Goal: Task Accomplishment & Management: Manage account settings

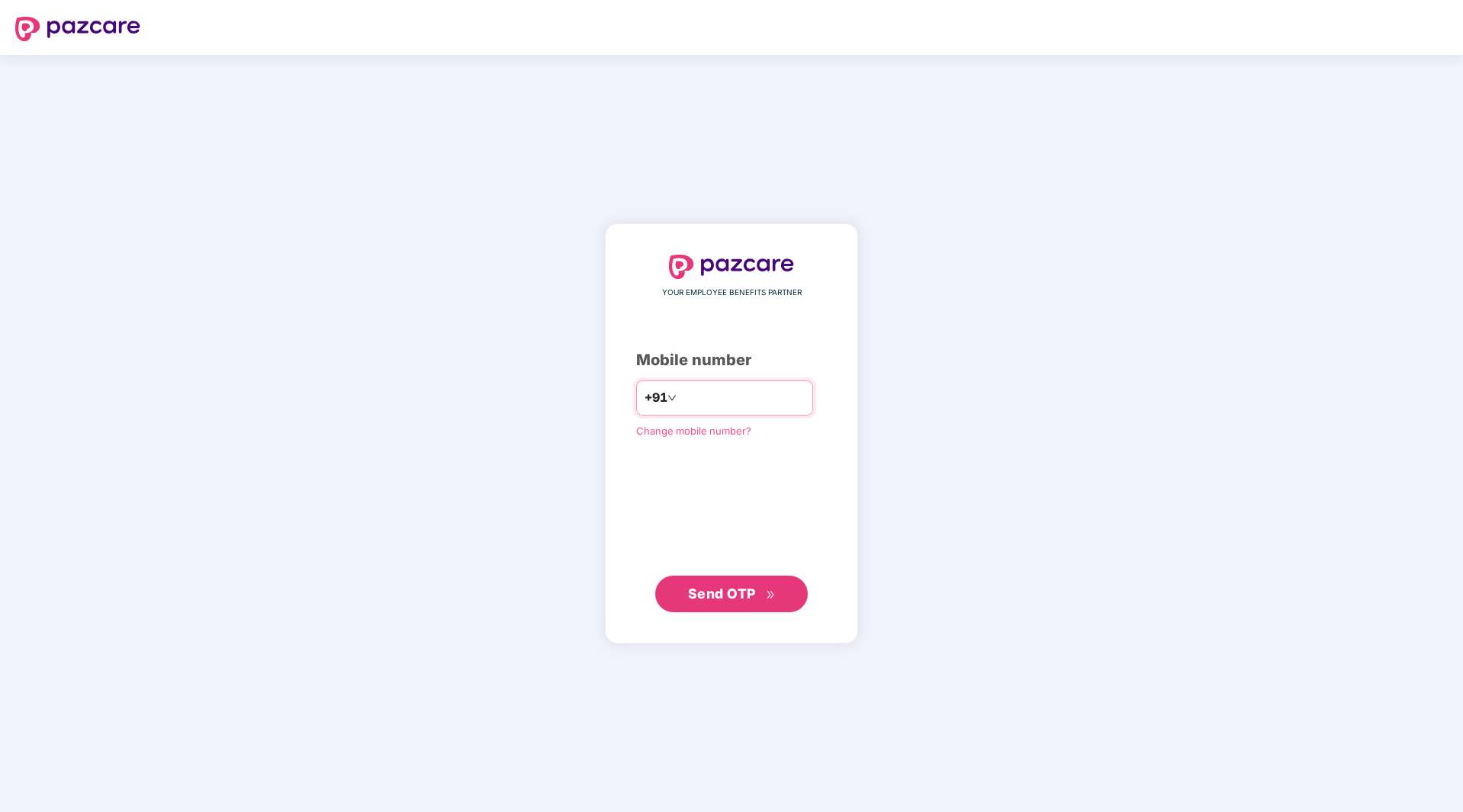
type input "**********"
click at [717, 591] on span "Send OTP" at bounding box center [722, 592] width 68 height 16
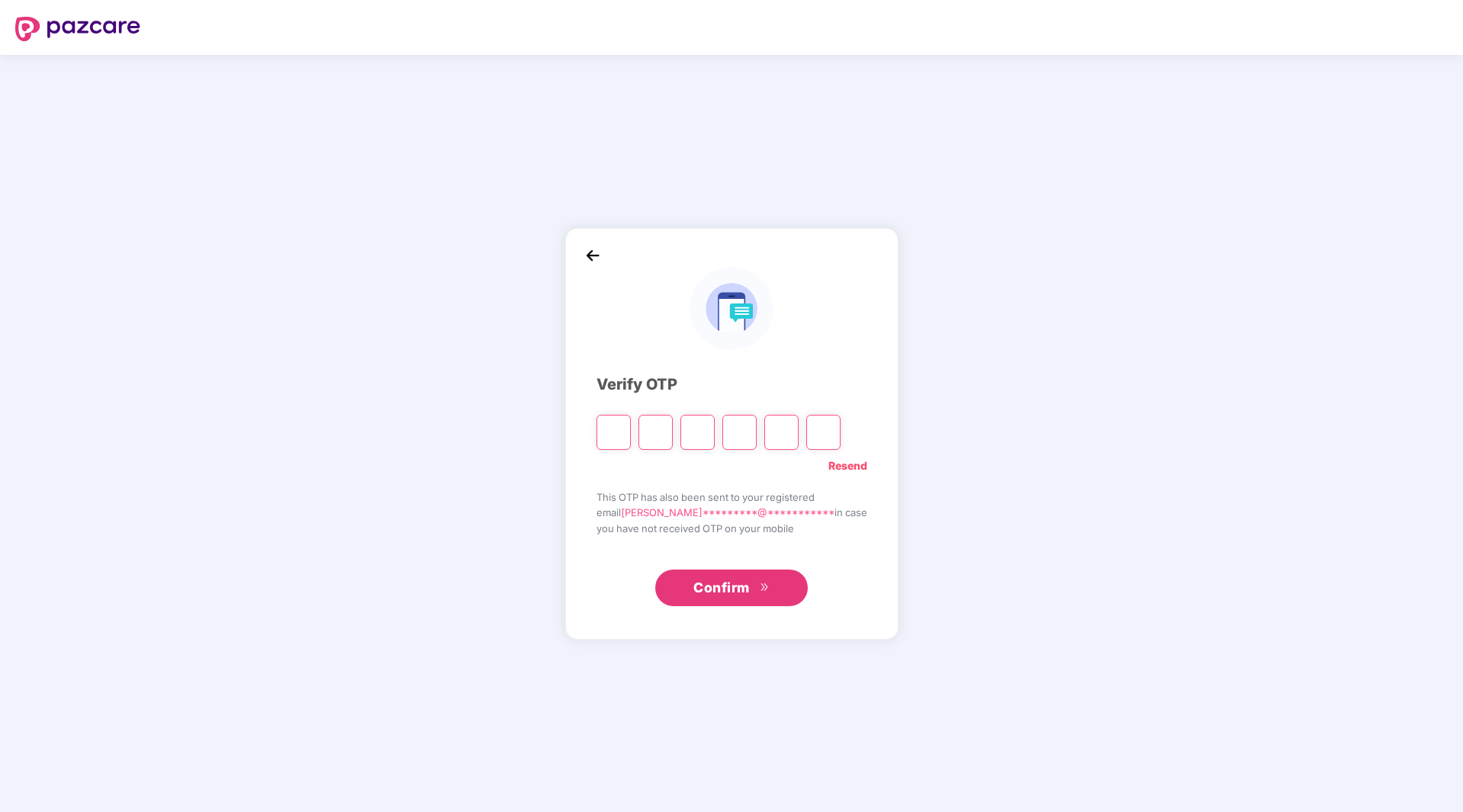
type input "*"
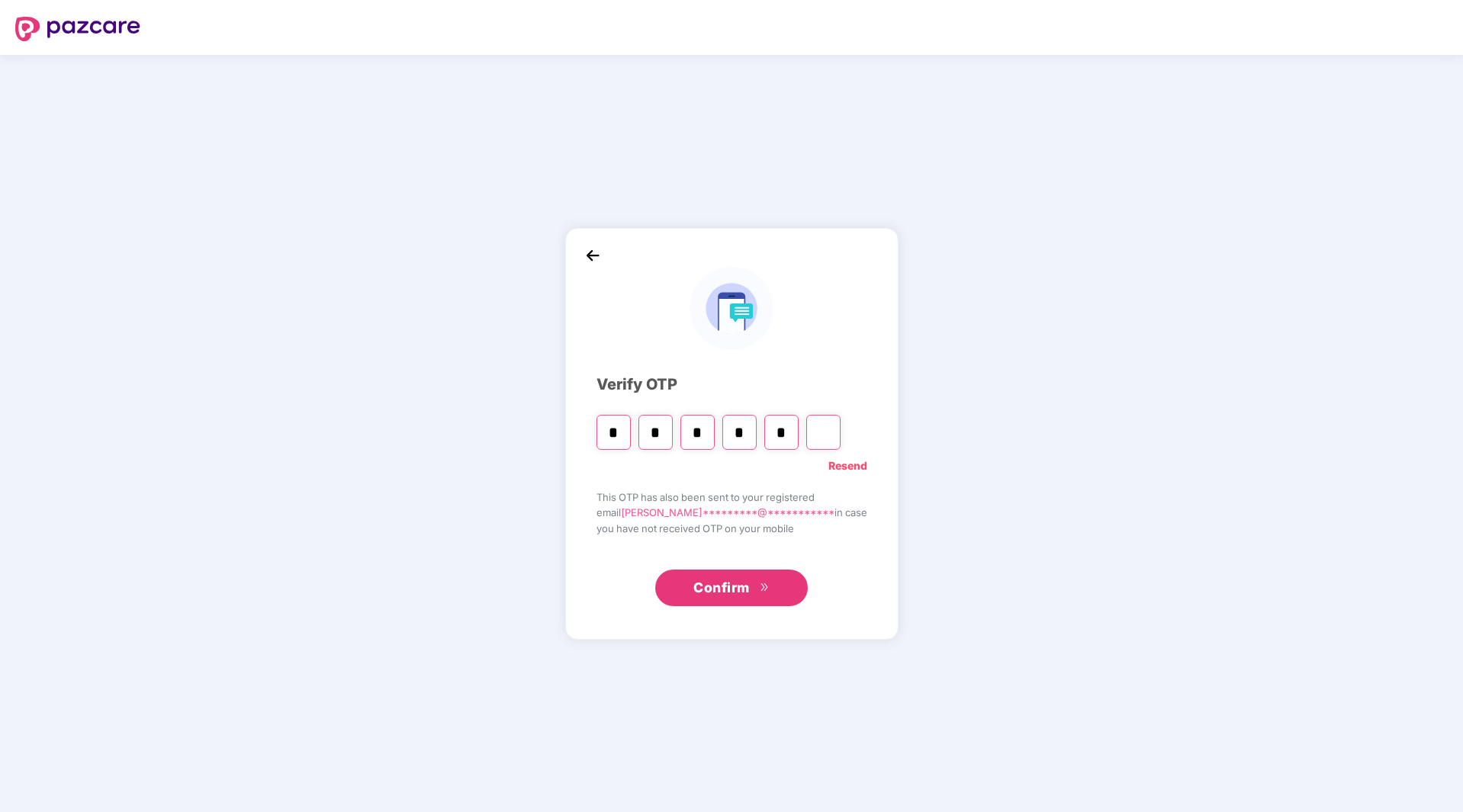
type input "*"
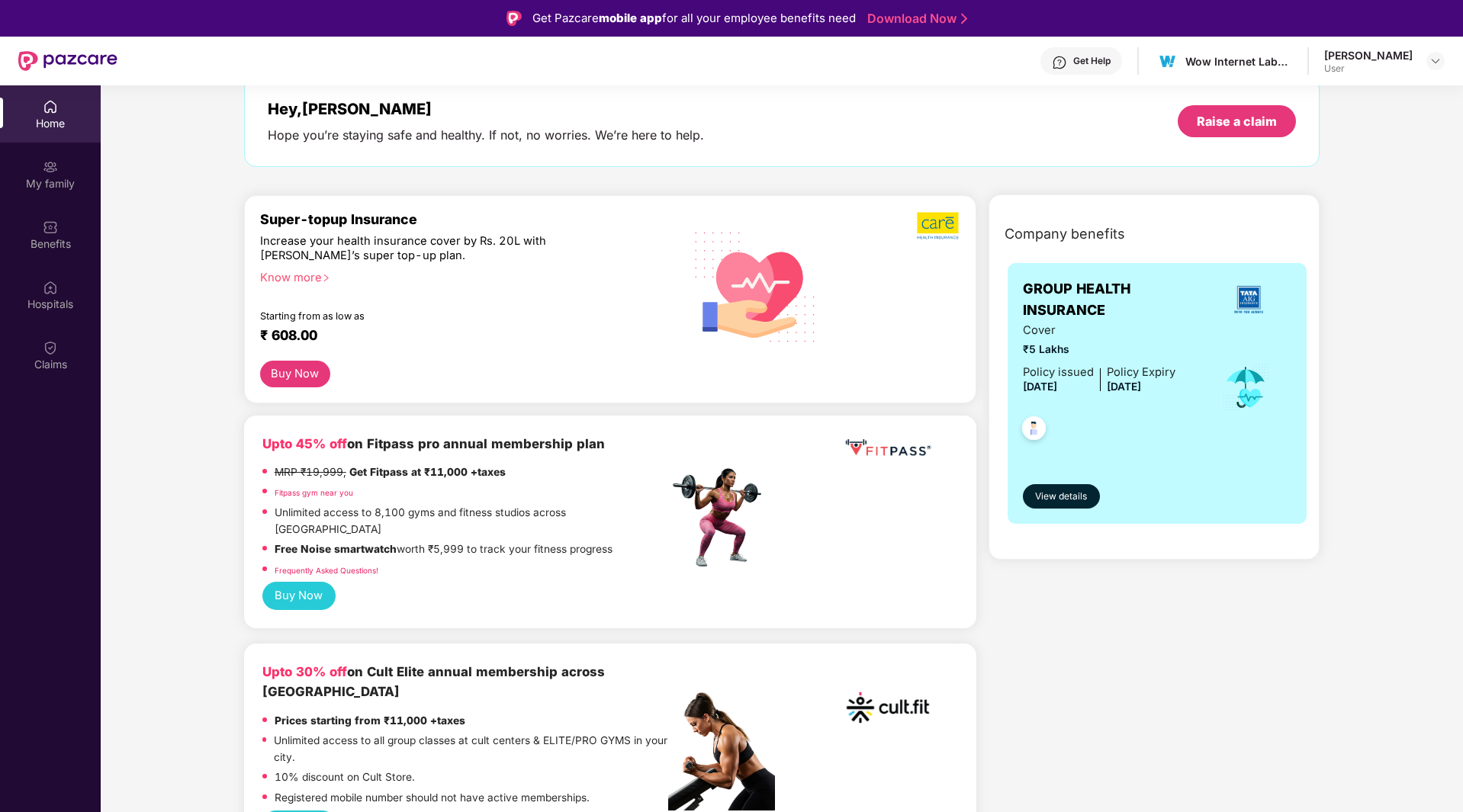
scroll to position [83, 0]
click at [295, 277] on div "Know more" at bounding box center [460, 275] width 400 height 10
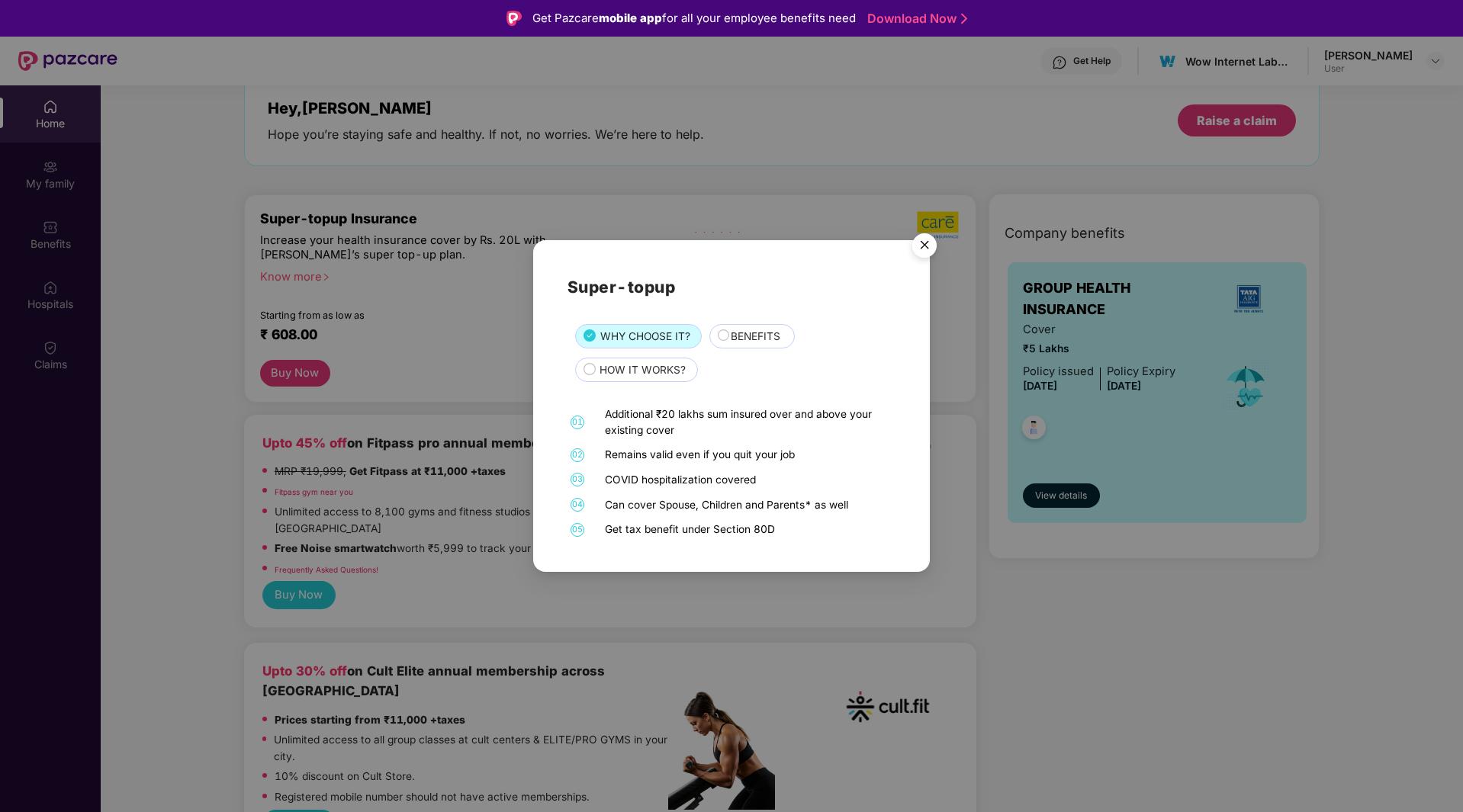
click at [754, 343] on span "BENEFITS" at bounding box center [755, 337] width 50 height 17
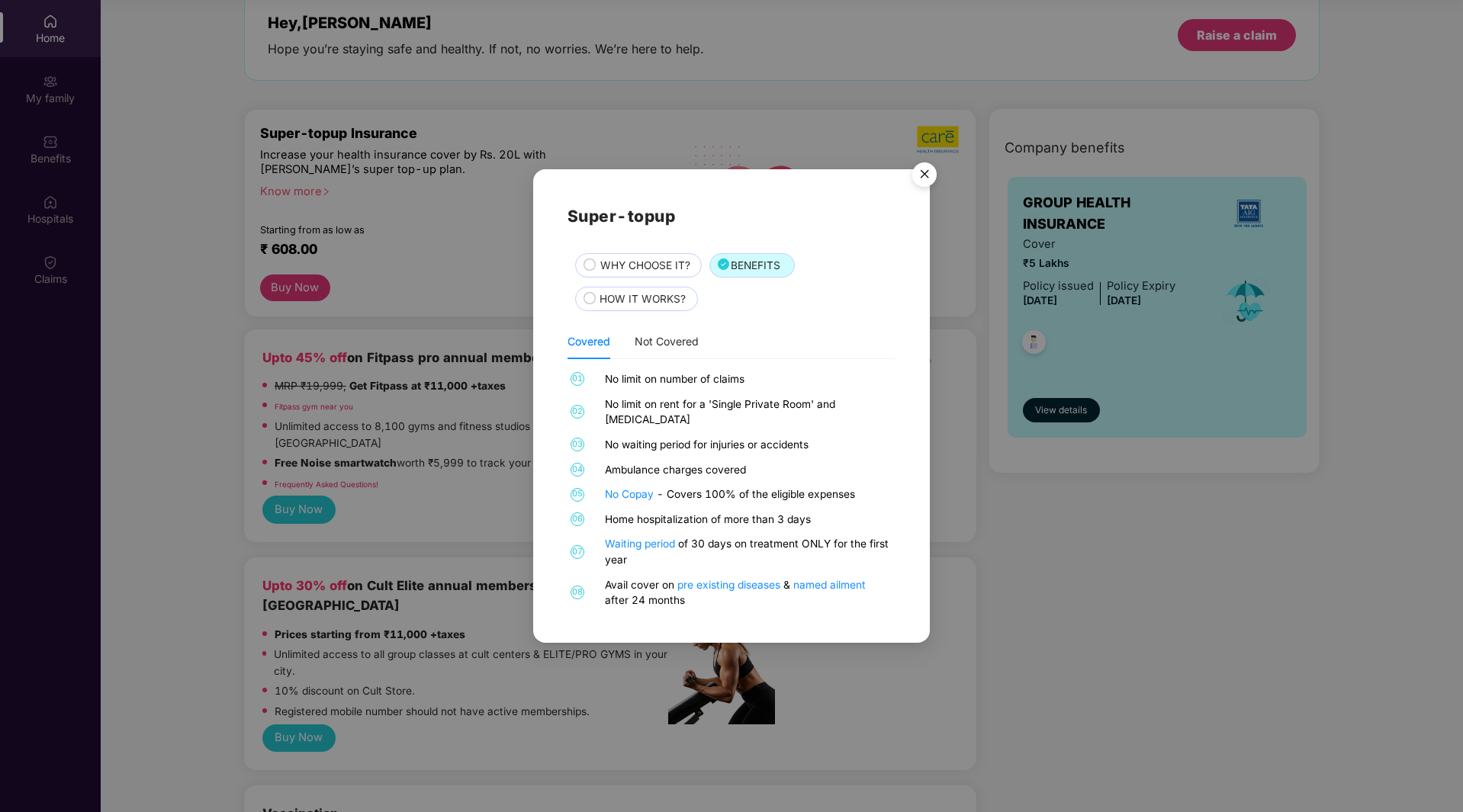
scroll to position [0, 0]
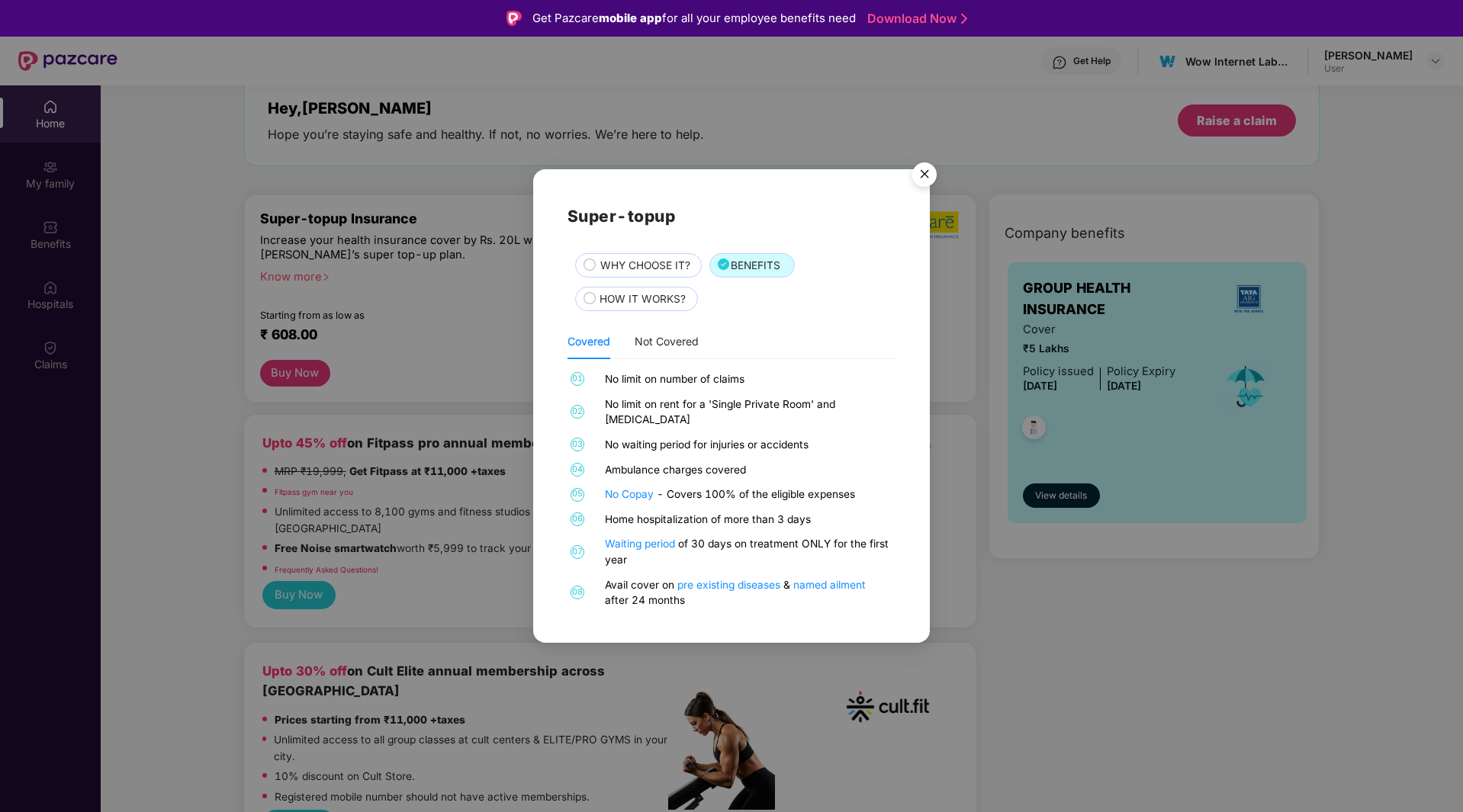
click at [639, 299] on span "HOW IT WORKS?" at bounding box center [642, 299] width 86 height 17
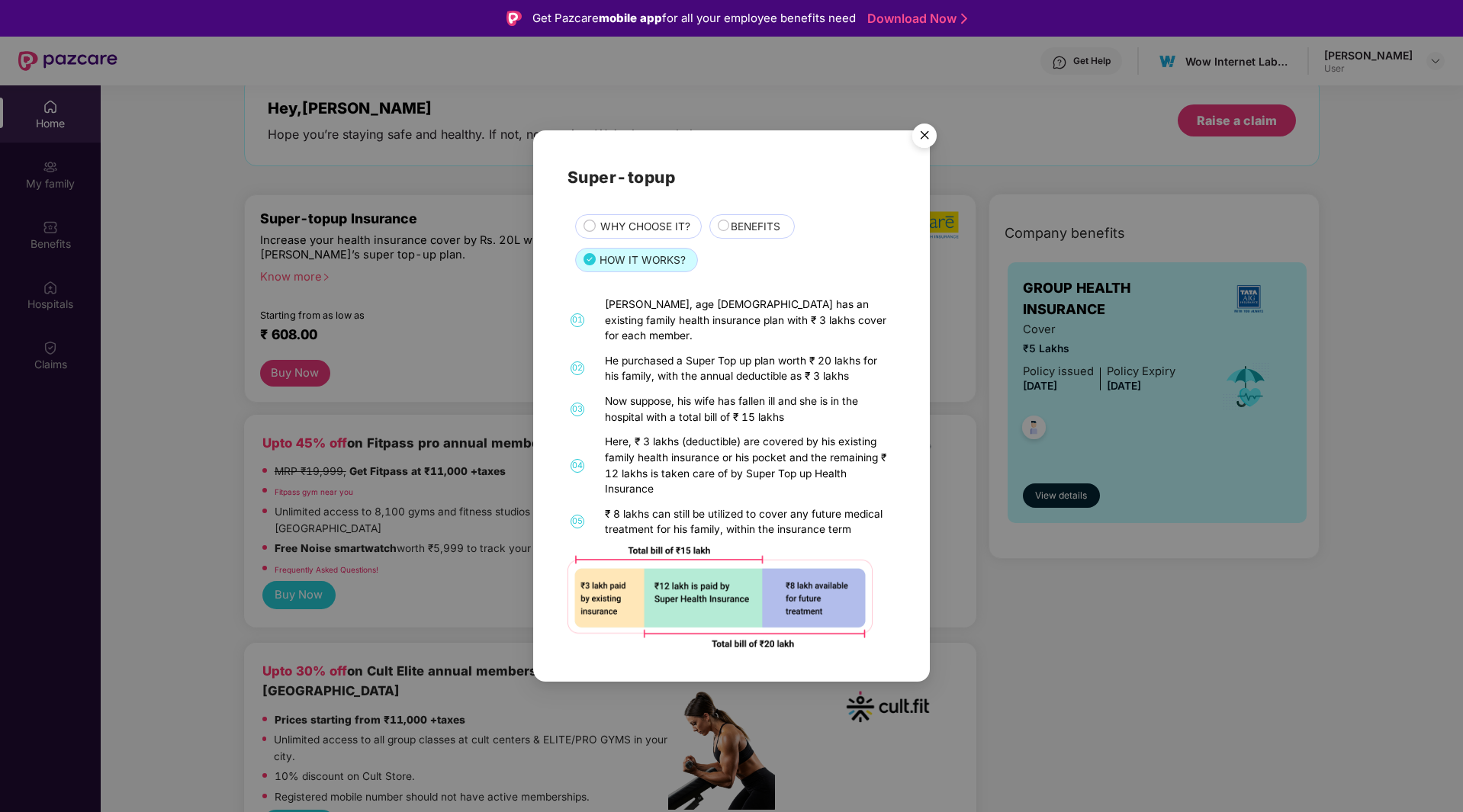
click at [628, 232] on span "WHY CHOOSE IT?" at bounding box center [645, 227] width 90 height 17
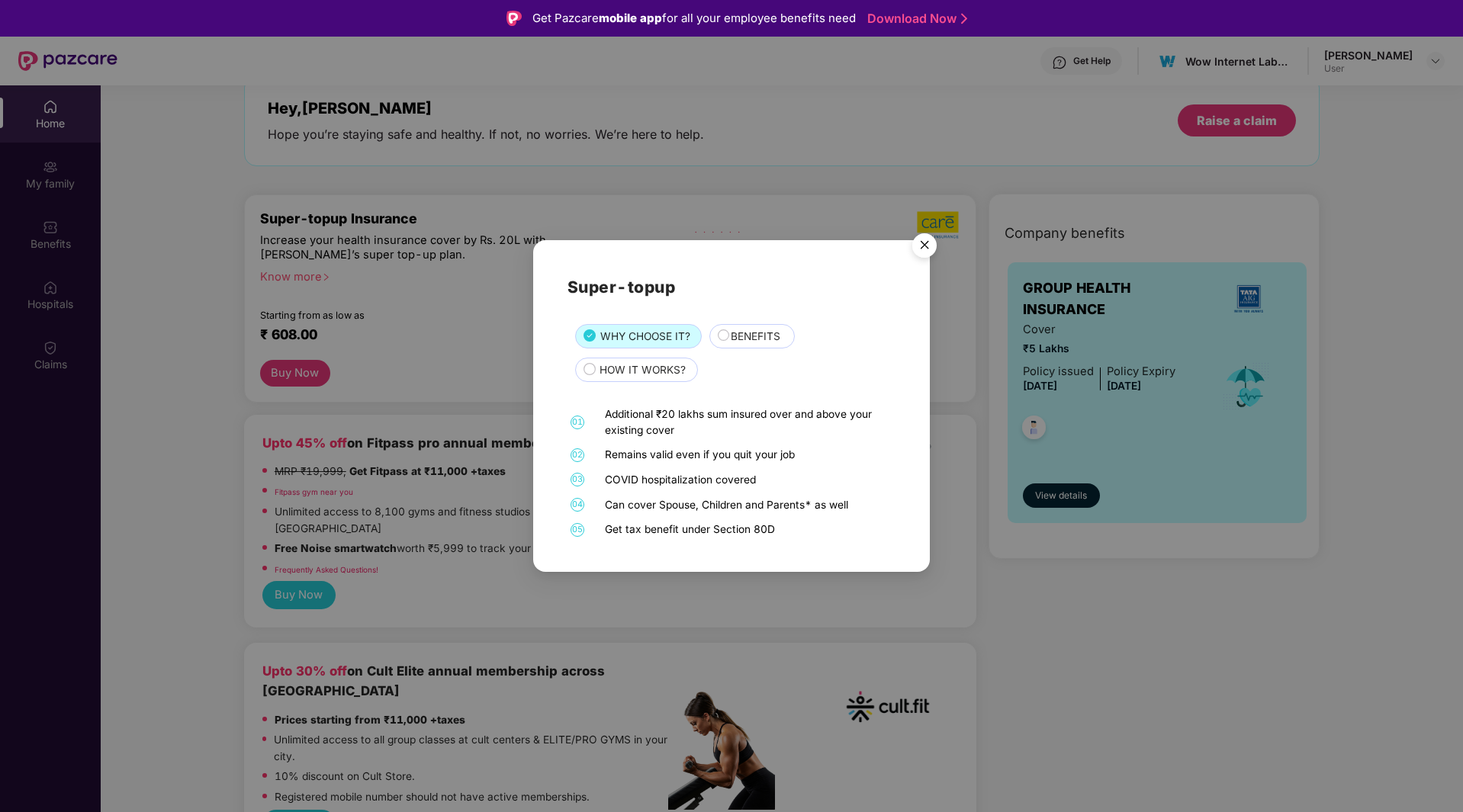
click at [925, 247] on img "Close" at bounding box center [924, 247] width 42 height 42
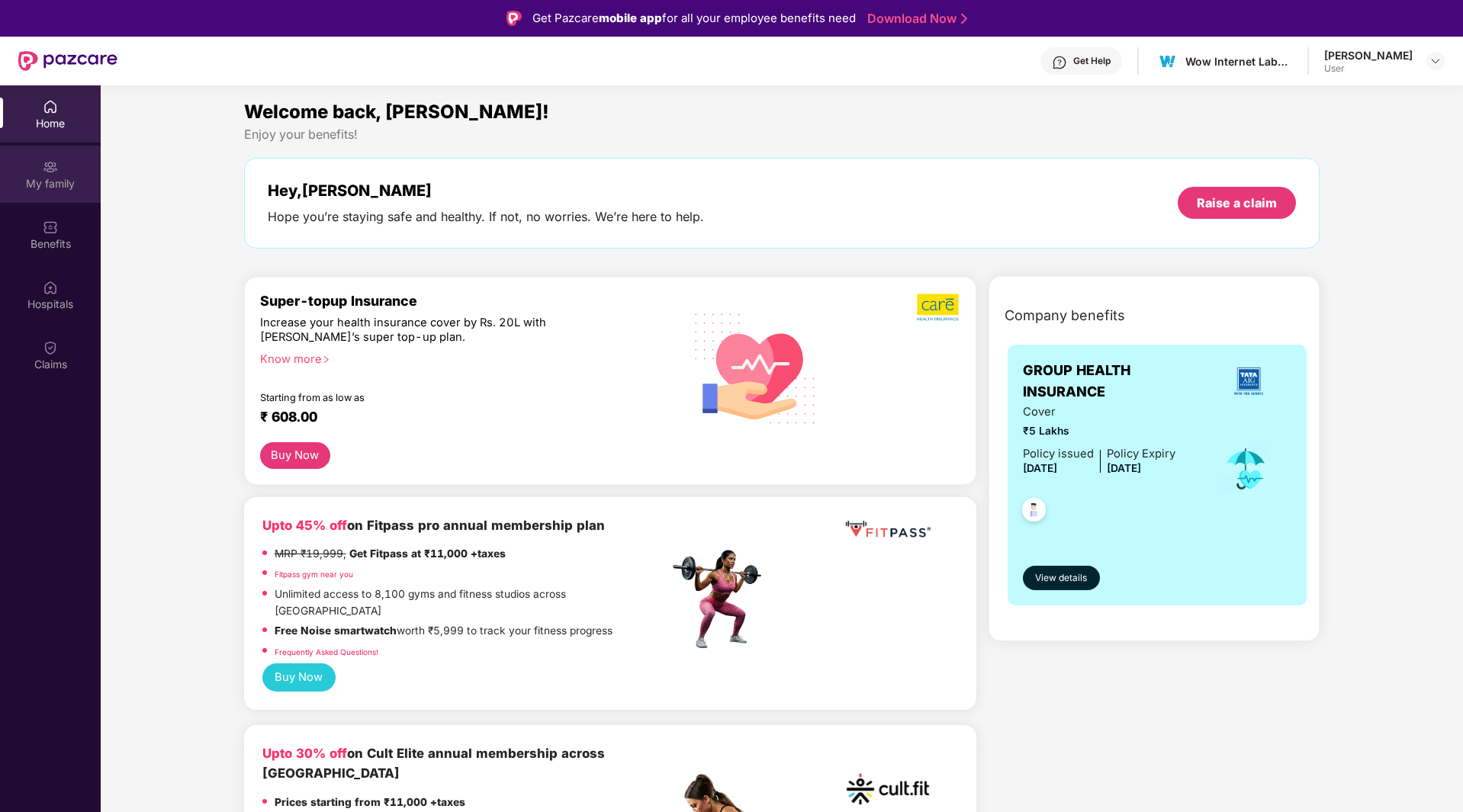
click at [52, 172] on img at bounding box center [50, 167] width 15 height 15
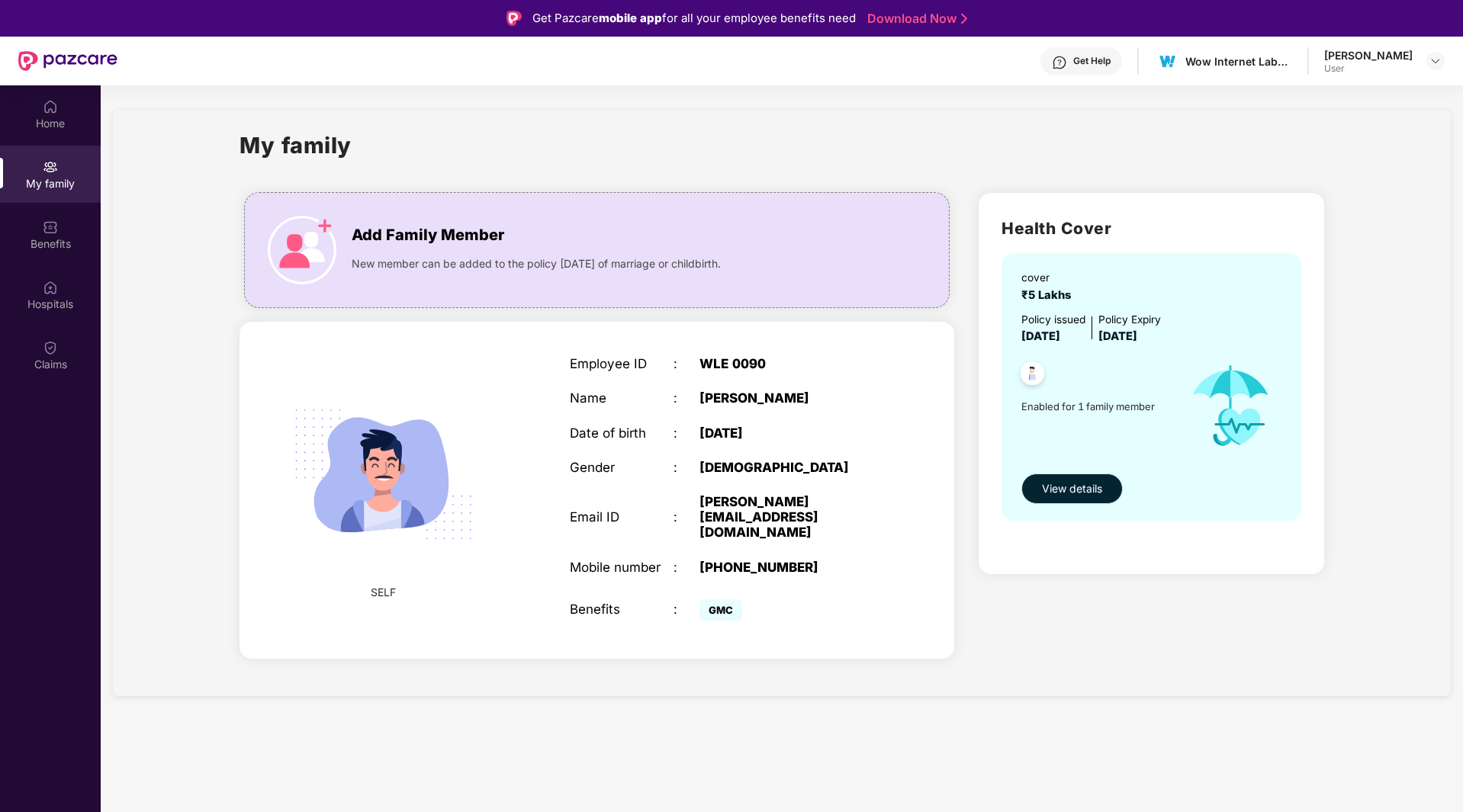
click at [1083, 490] on span "View details" at bounding box center [1072, 489] width 60 height 17
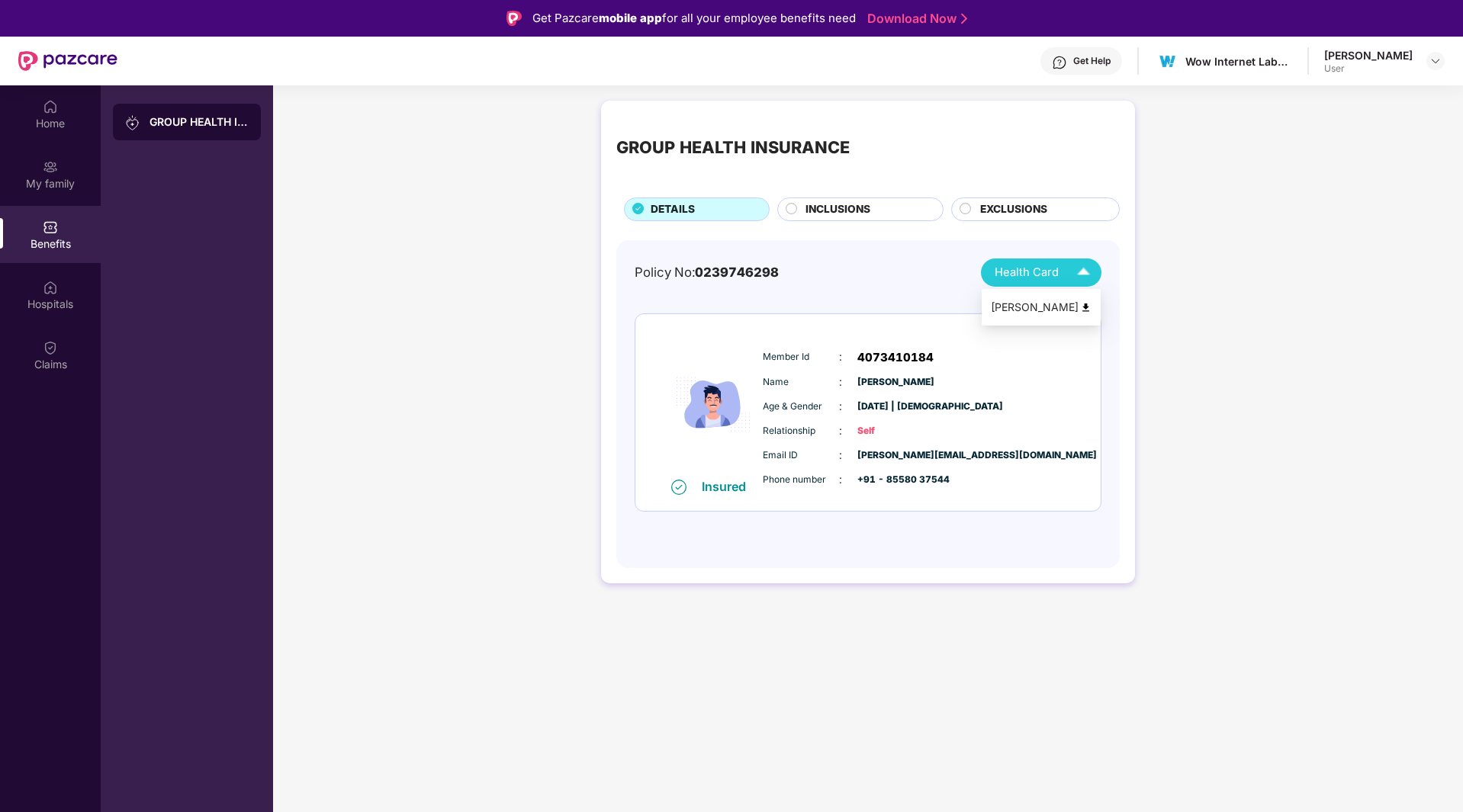
click at [1068, 268] on div "Health Card" at bounding box center [1045, 272] width 102 height 26
click at [26, 162] on div "My family" at bounding box center [50, 174] width 100 height 57
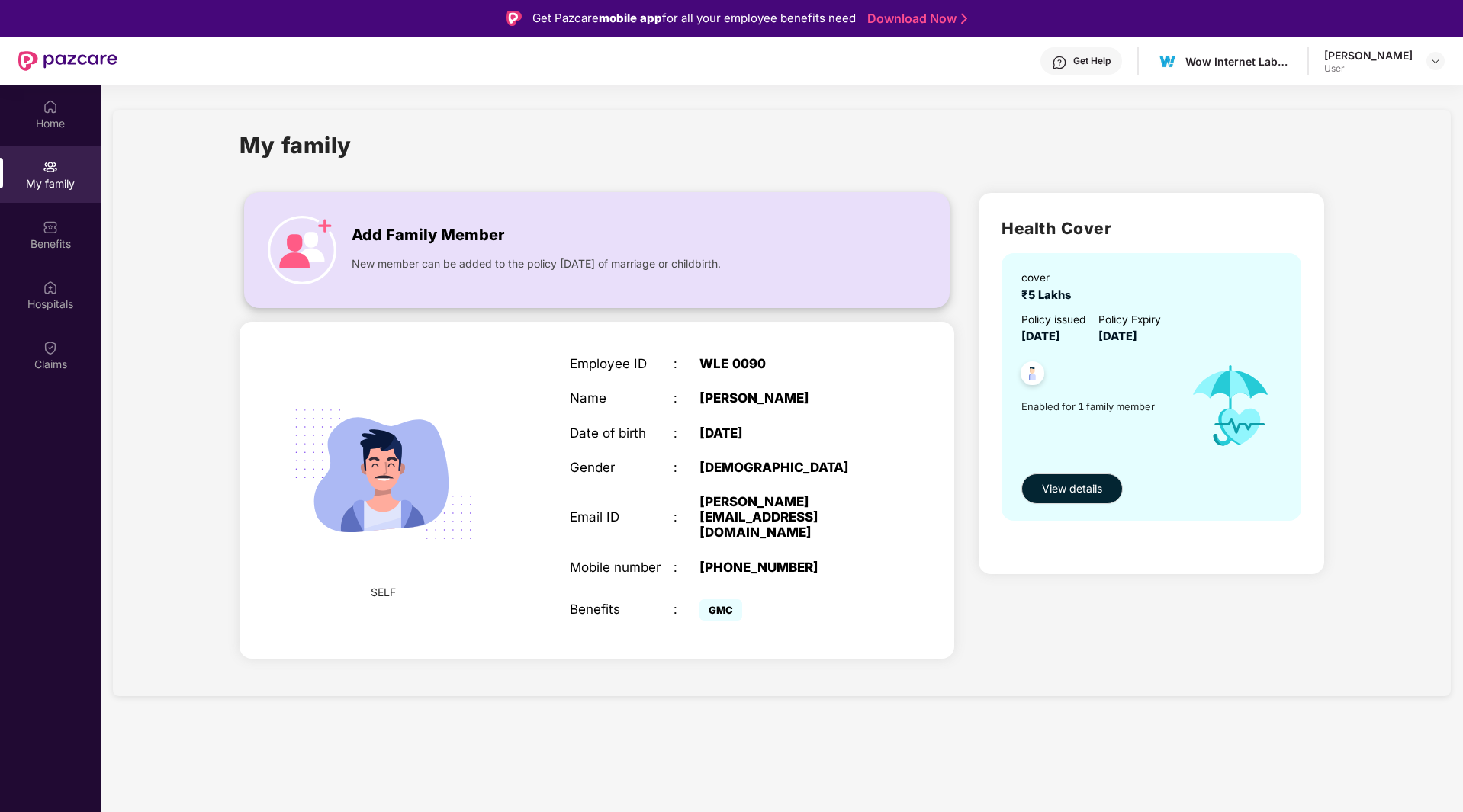
click at [573, 271] on span "New member can be added to the policy [DATE] of marriage or childbirth." at bounding box center [535, 264] width 369 height 17
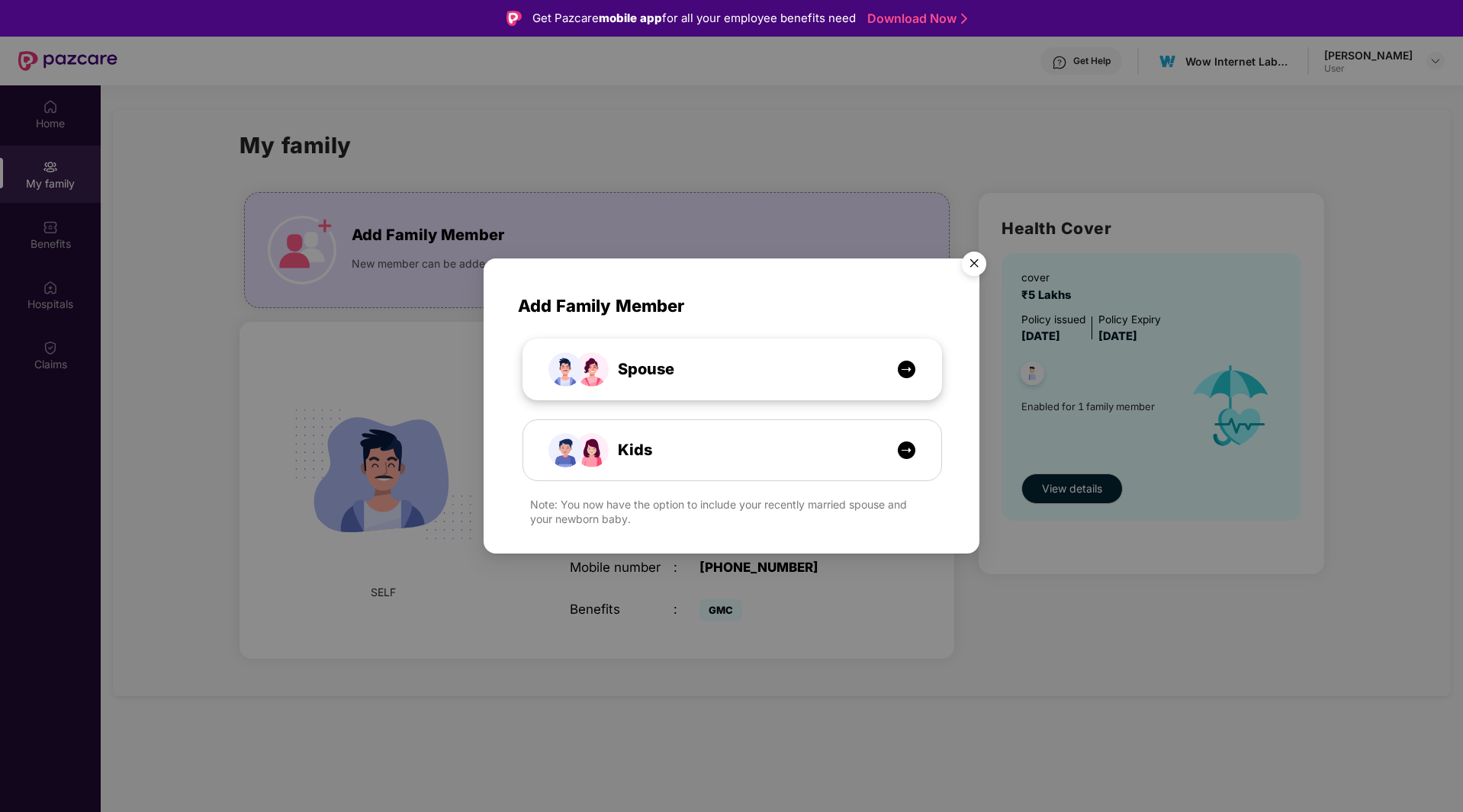
click at [905, 373] on img at bounding box center [906, 369] width 19 height 19
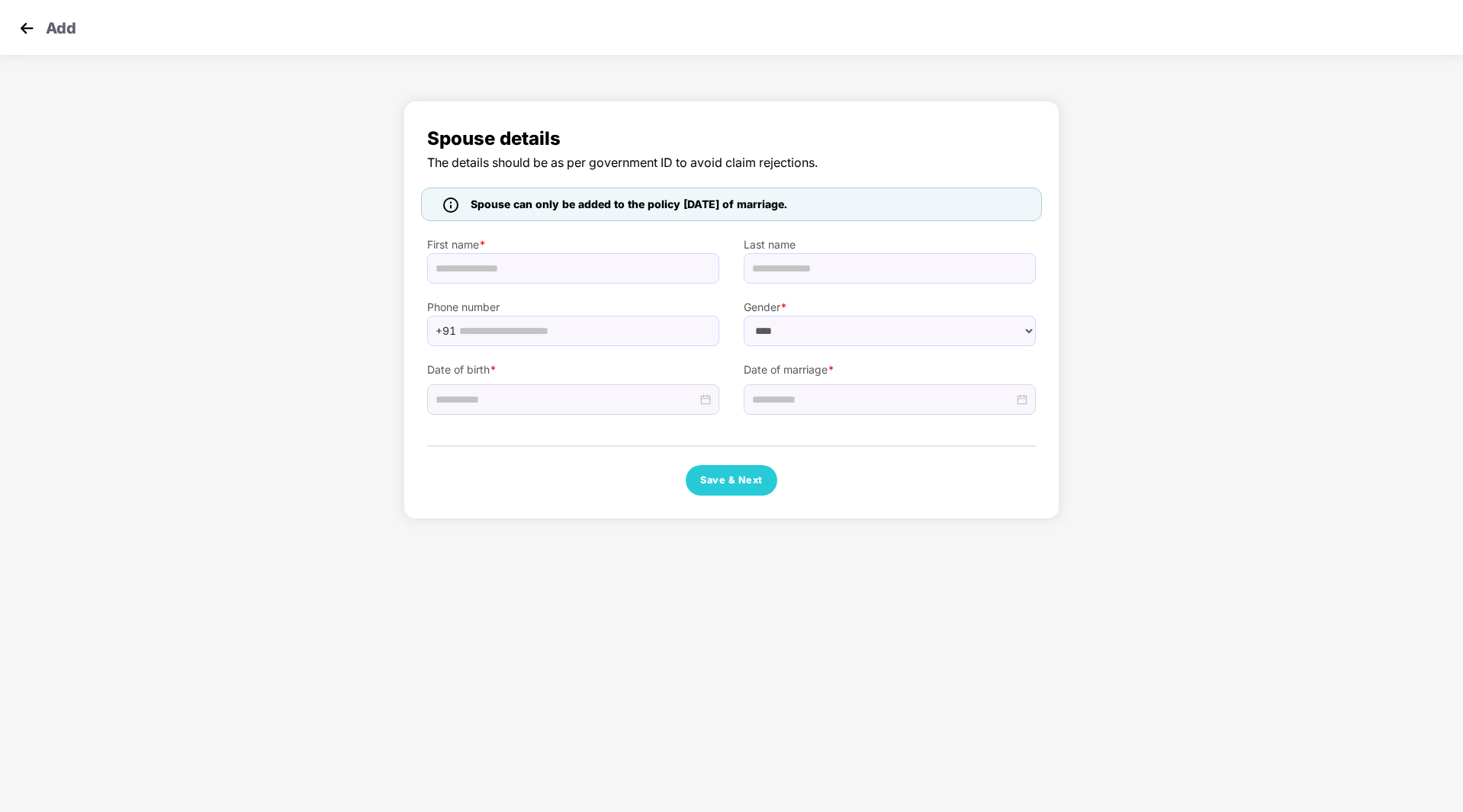
select select "******"
click at [1020, 400] on div at bounding box center [889, 400] width 275 height 17
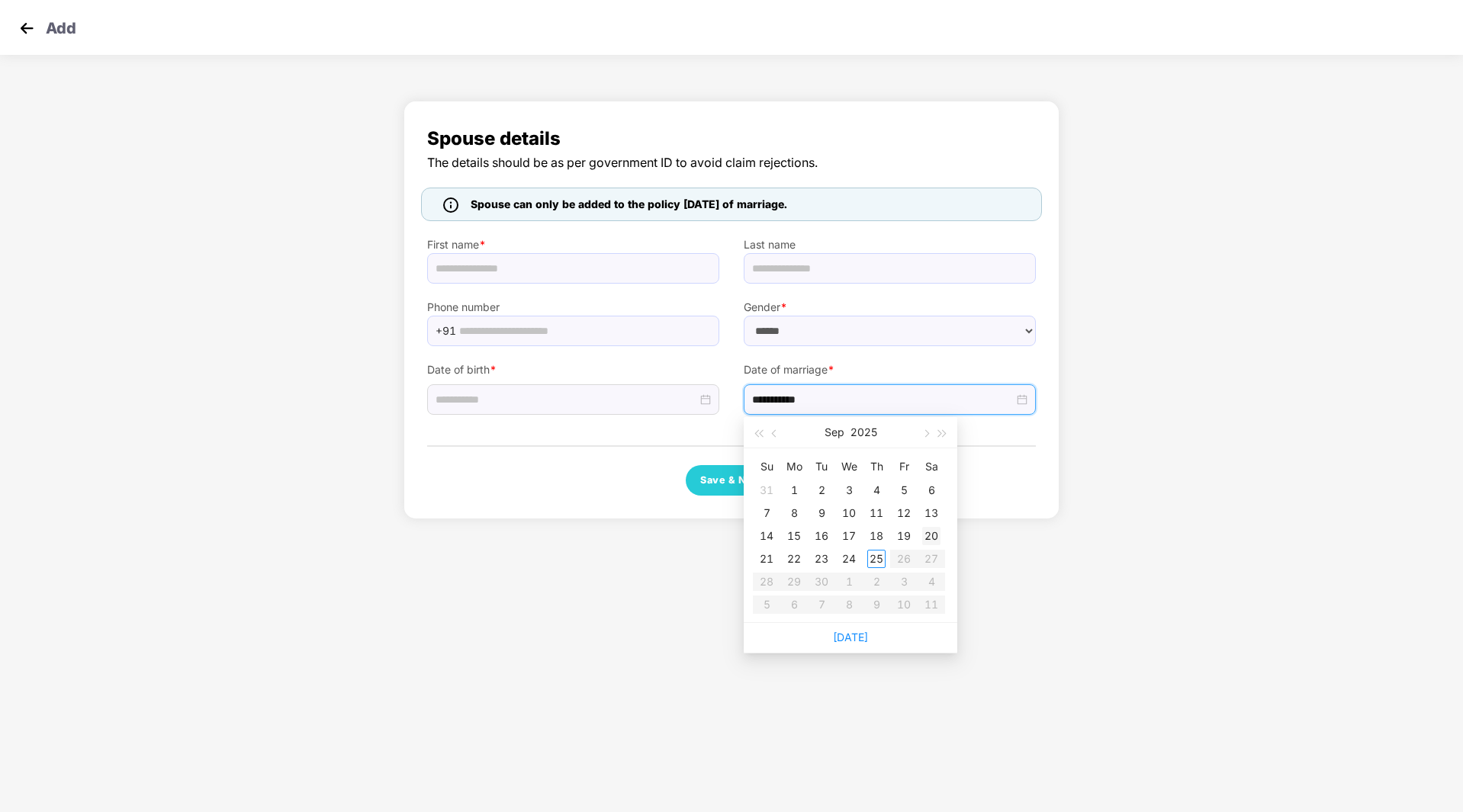
type input "**********"
click at [1051, 551] on body "Add Spouse details The details should be as per government ID to avoid claim re…" at bounding box center [732, 406] width 1463 height 812
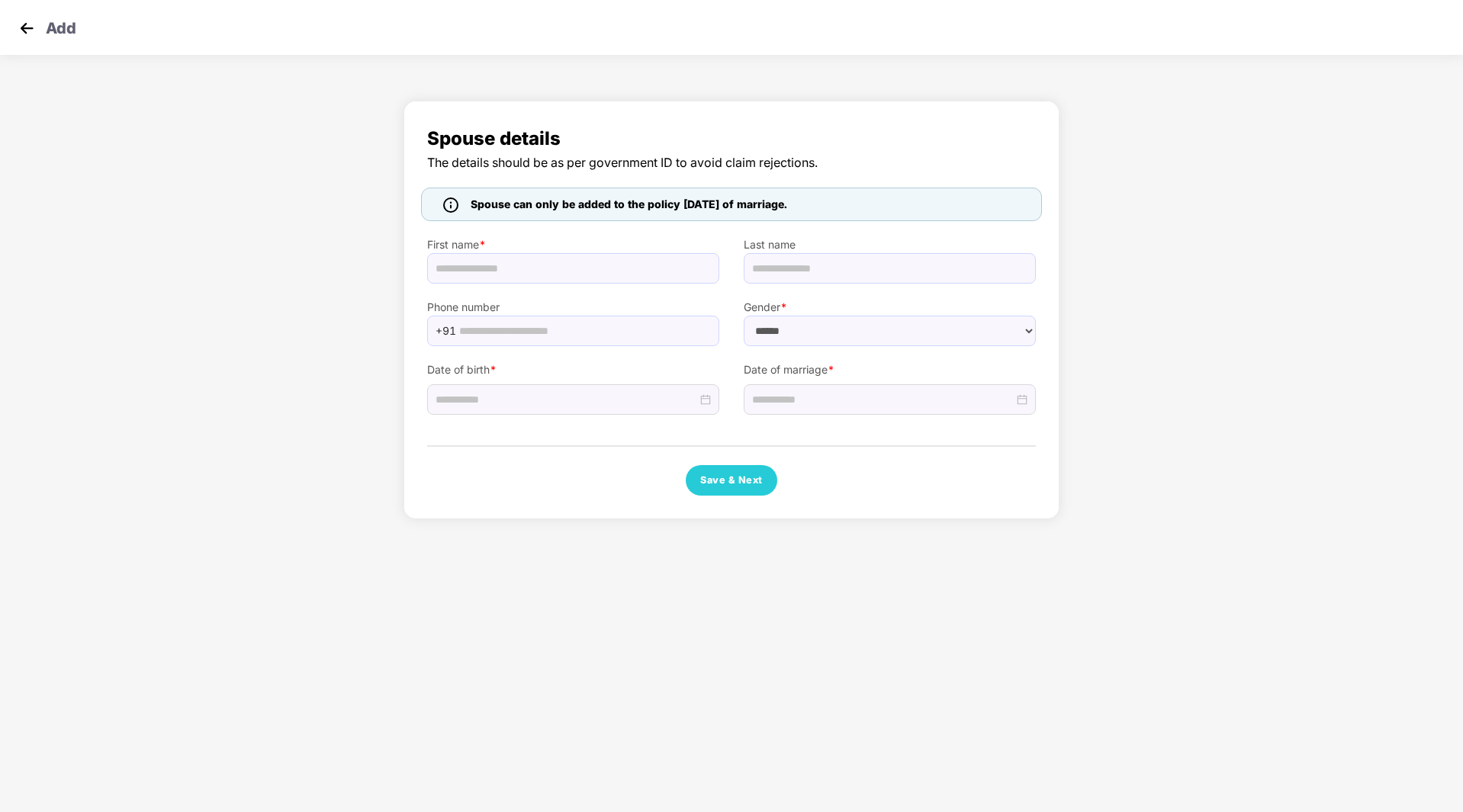
click at [18, 30] on img at bounding box center [26, 28] width 23 height 23
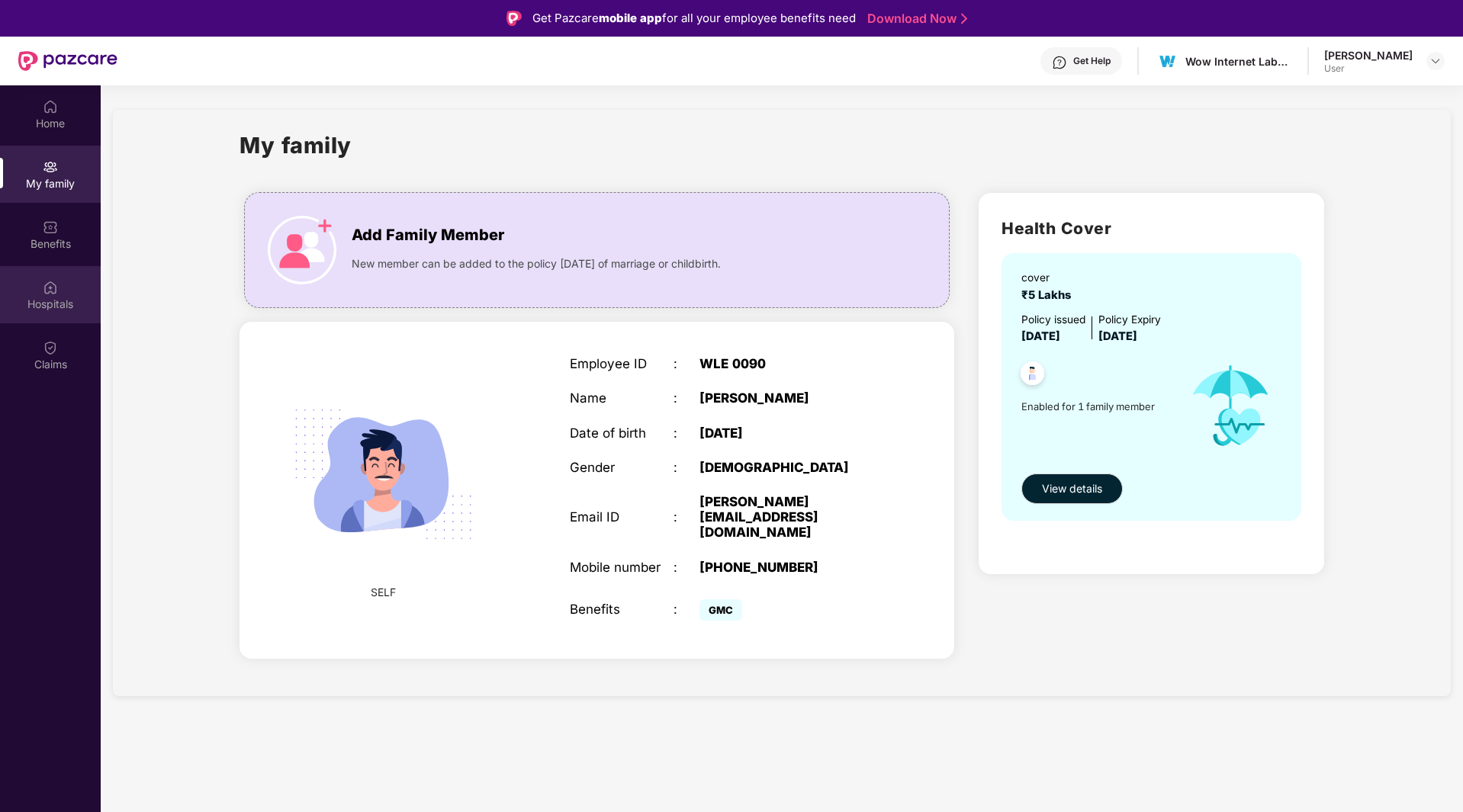
click at [54, 280] on img at bounding box center [50, 287] width 15 height 15
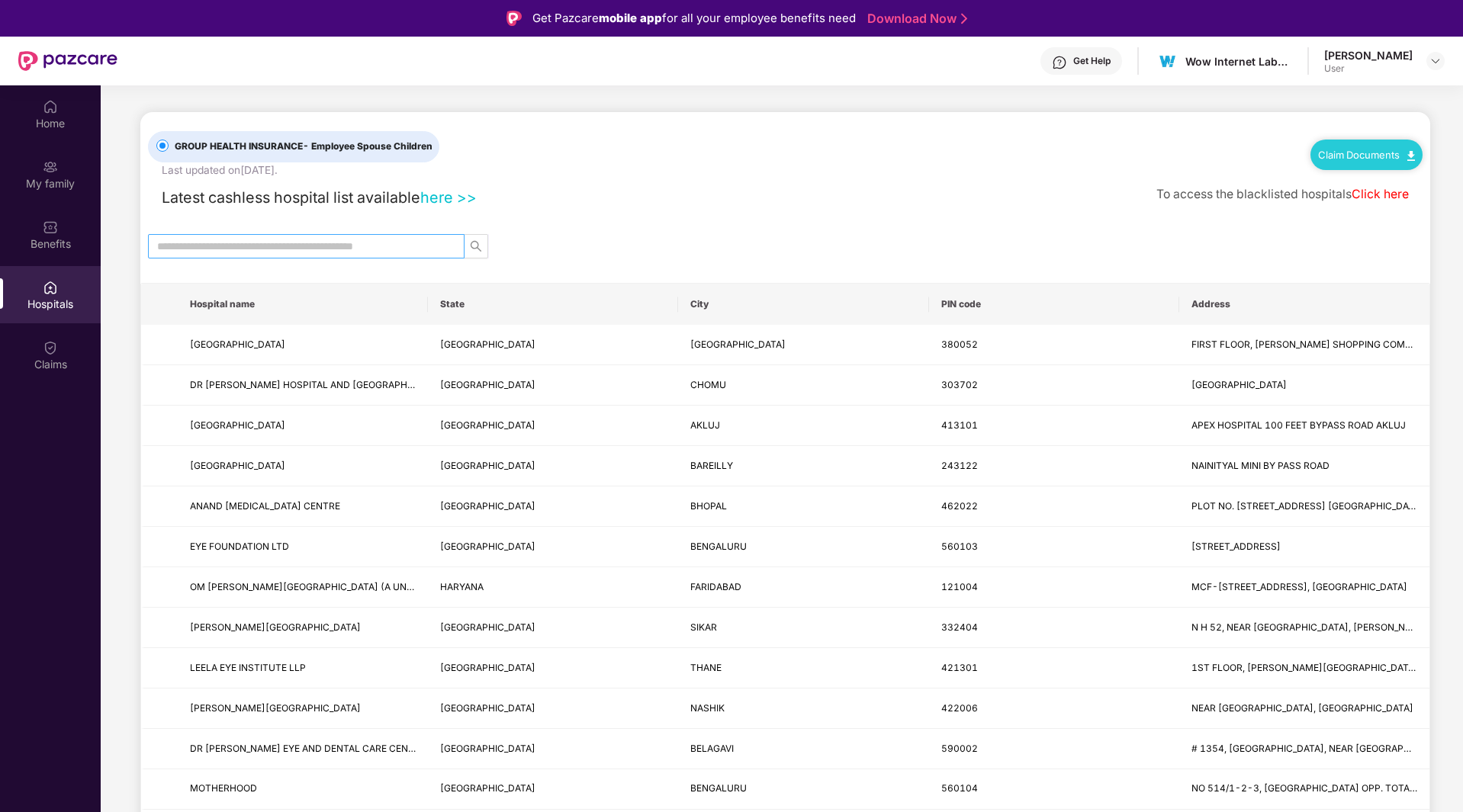
click at [283, 249] on input "text" at bounding box center [300, 246] width 286 height 17
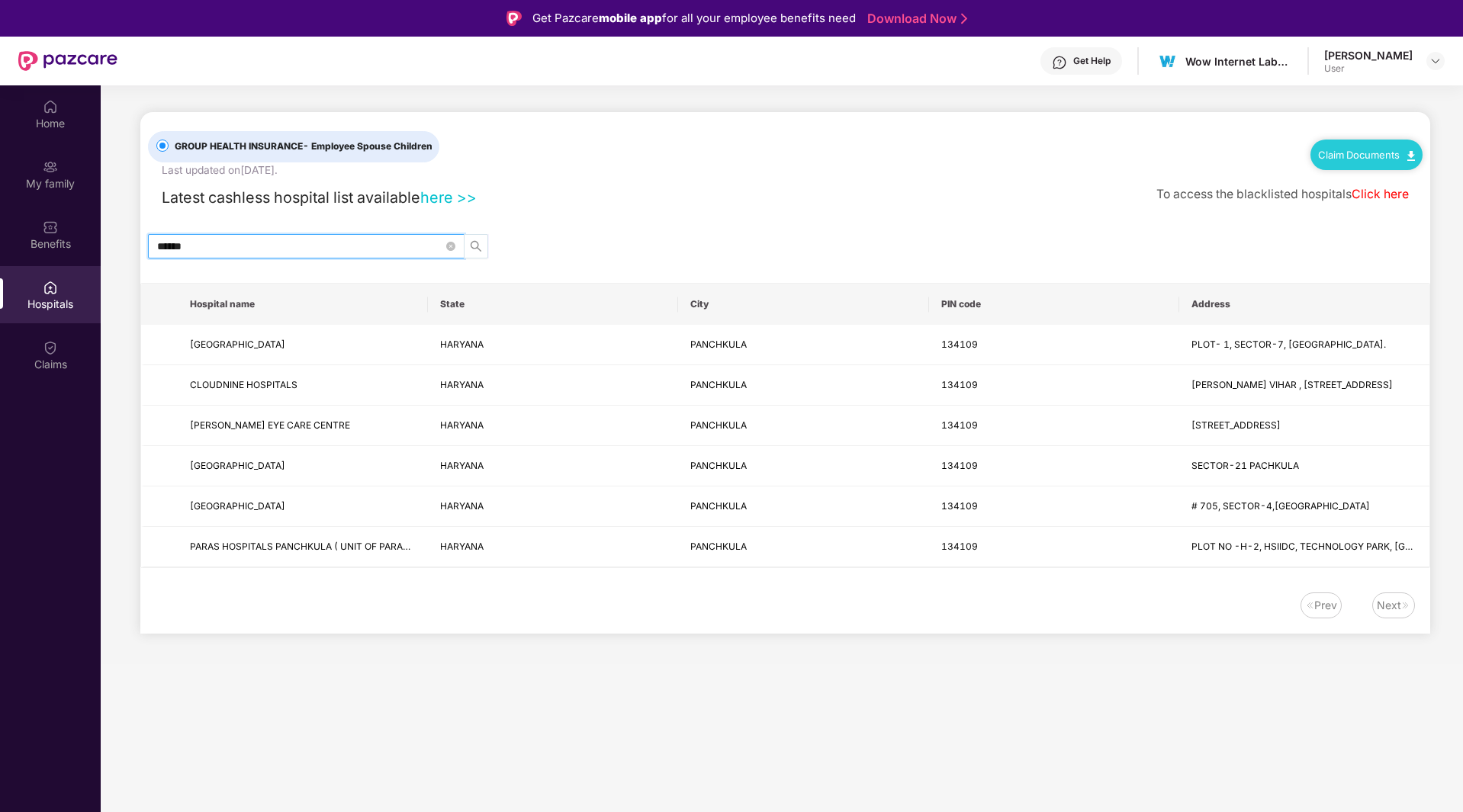
click at [465, 238] on button "button" at bounding box center [476, 246] width 24 height 24
click at [639, 239] on div "******" at bounding box center [785, 246] width 1290 height 24
click at [366, 248] on input "******" at bounding box center [300, 246] width 286 height 17
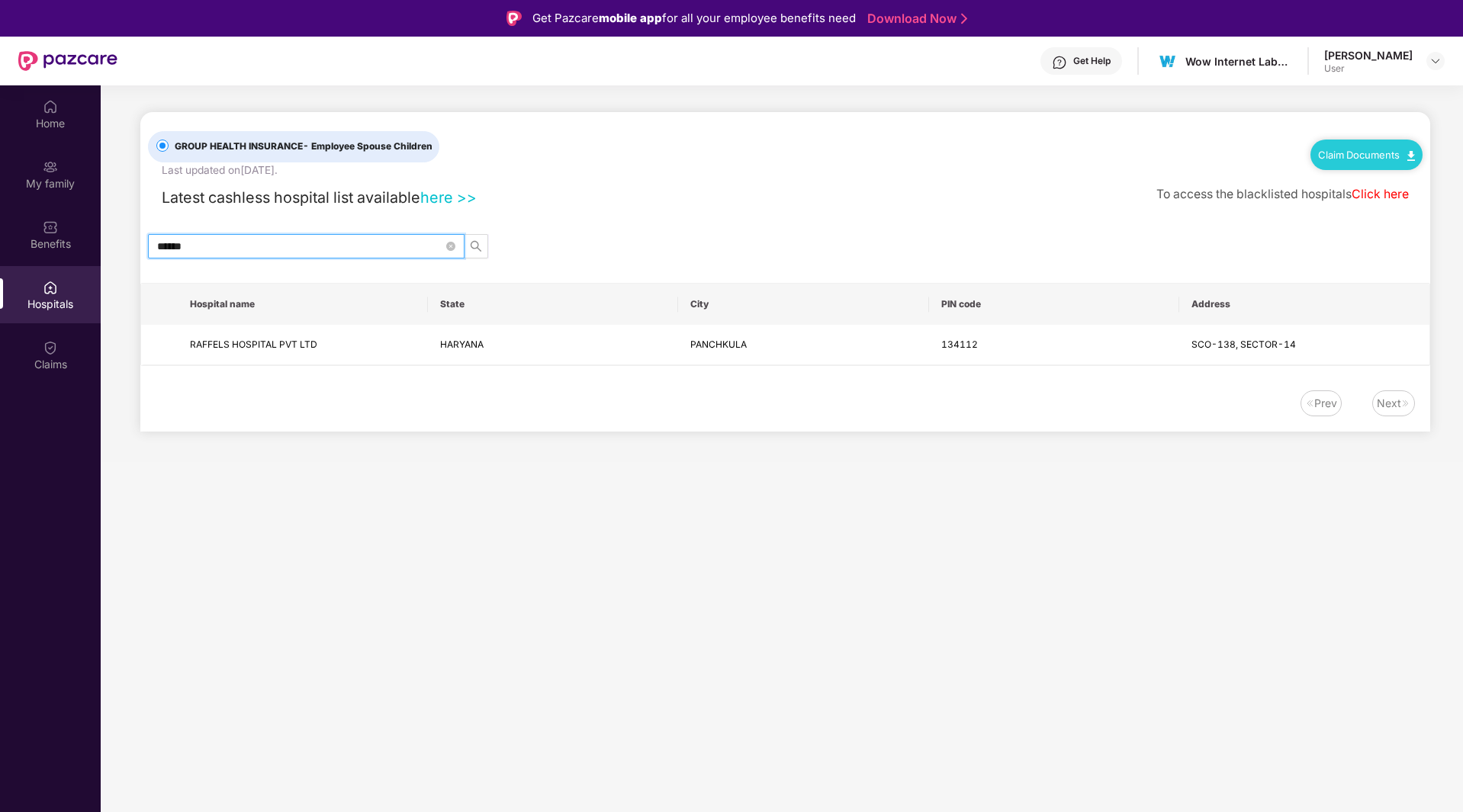
click at [370, 250] on input "******" at bounding box center [300, 246] width 286 height 17
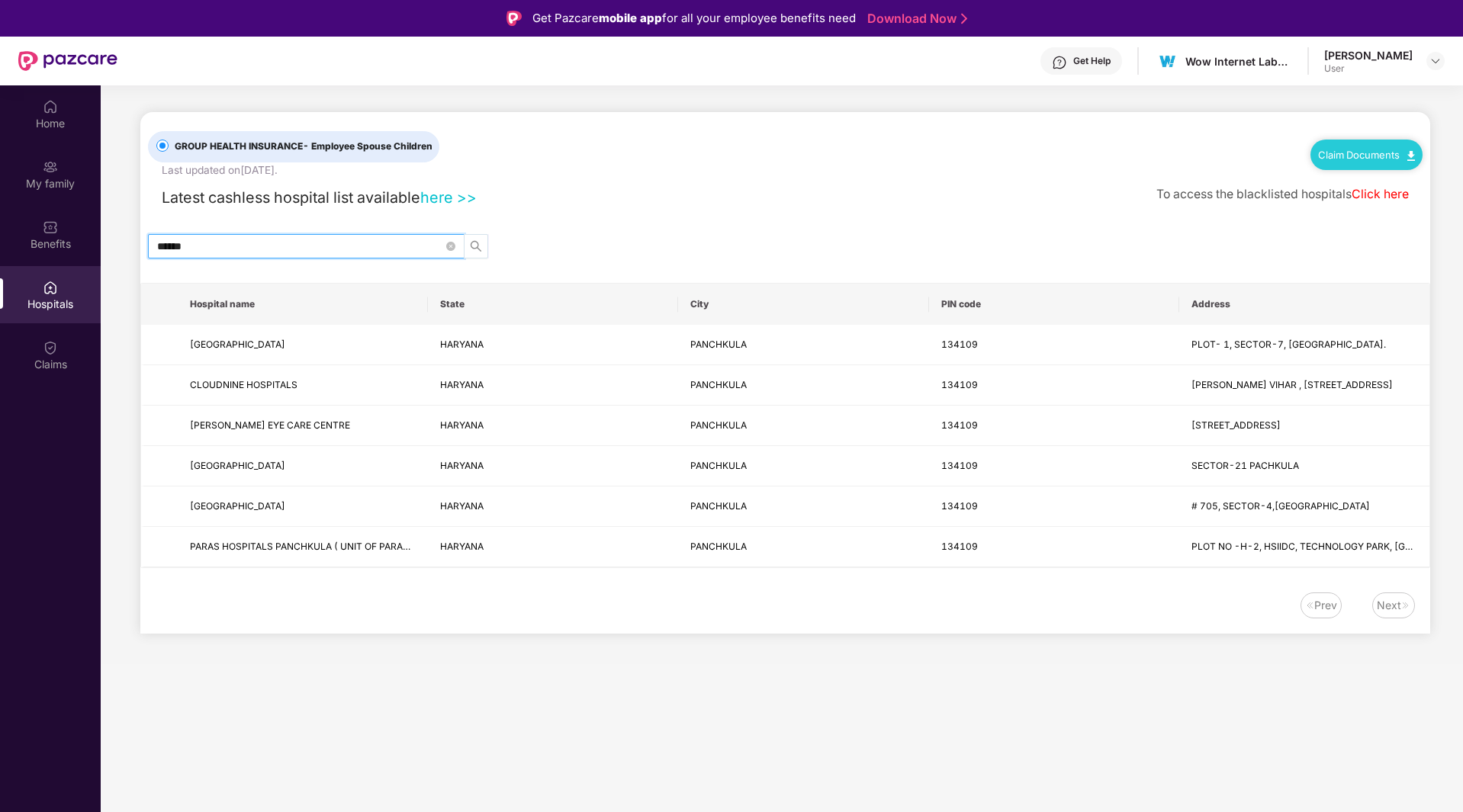
click at [478, 246] on icon "search" at bounding box center [475, 246] width 10 height 10
type input "******"
click at [676, 215] on div "GROUP HEALTH INSURANCE - Employee Spouse Children Last updated on [DATE] . Clai…" at bounding box center [785, 373] width 1290 height 522
click at [37, 234] on div "Benefits" at bounding box center [50, 234] width 100 height 57
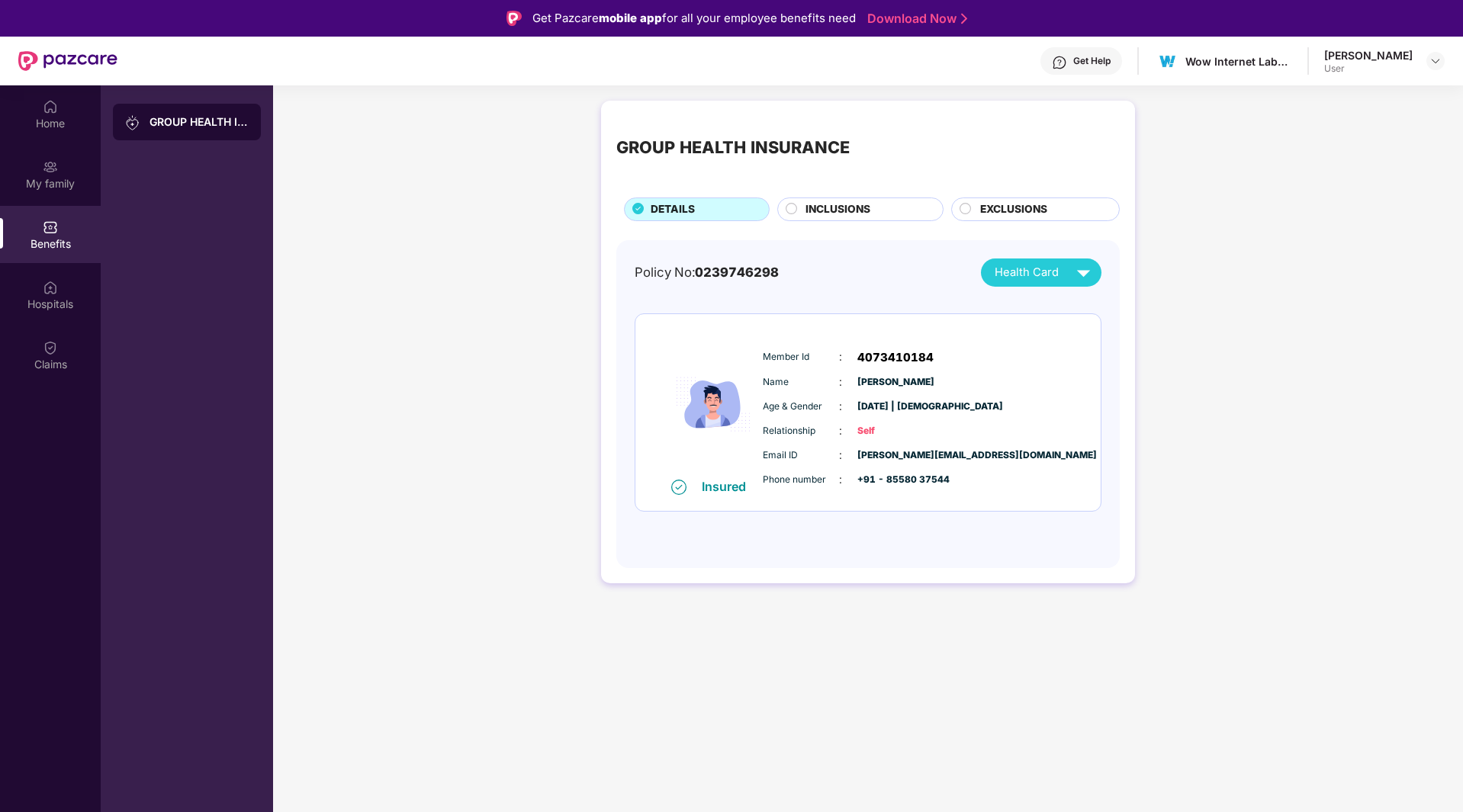
click at [865, 200] on div "INCLUSIONS" at bounding box center [860, 208] width 166 height 23
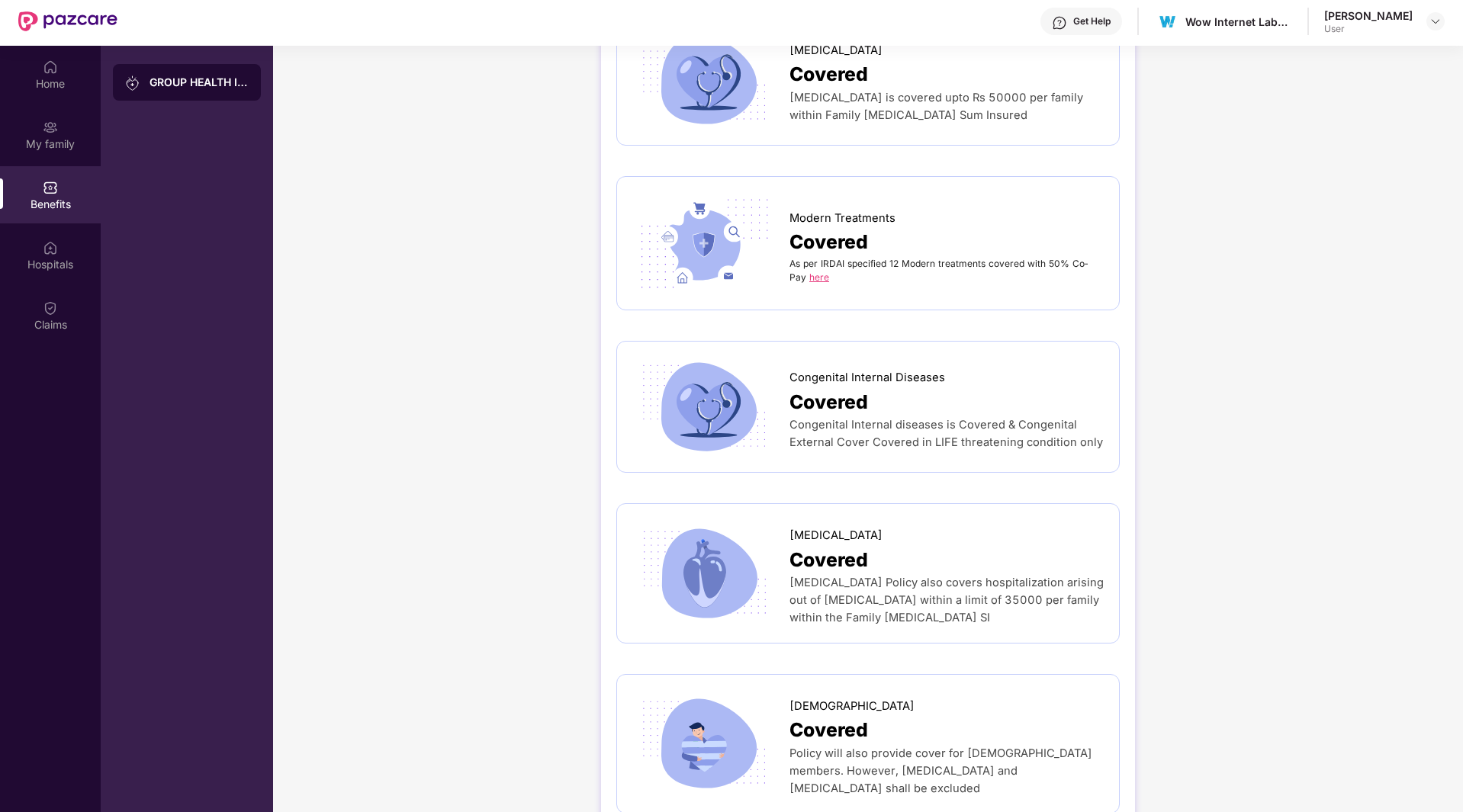
scroll to position [85, 0]
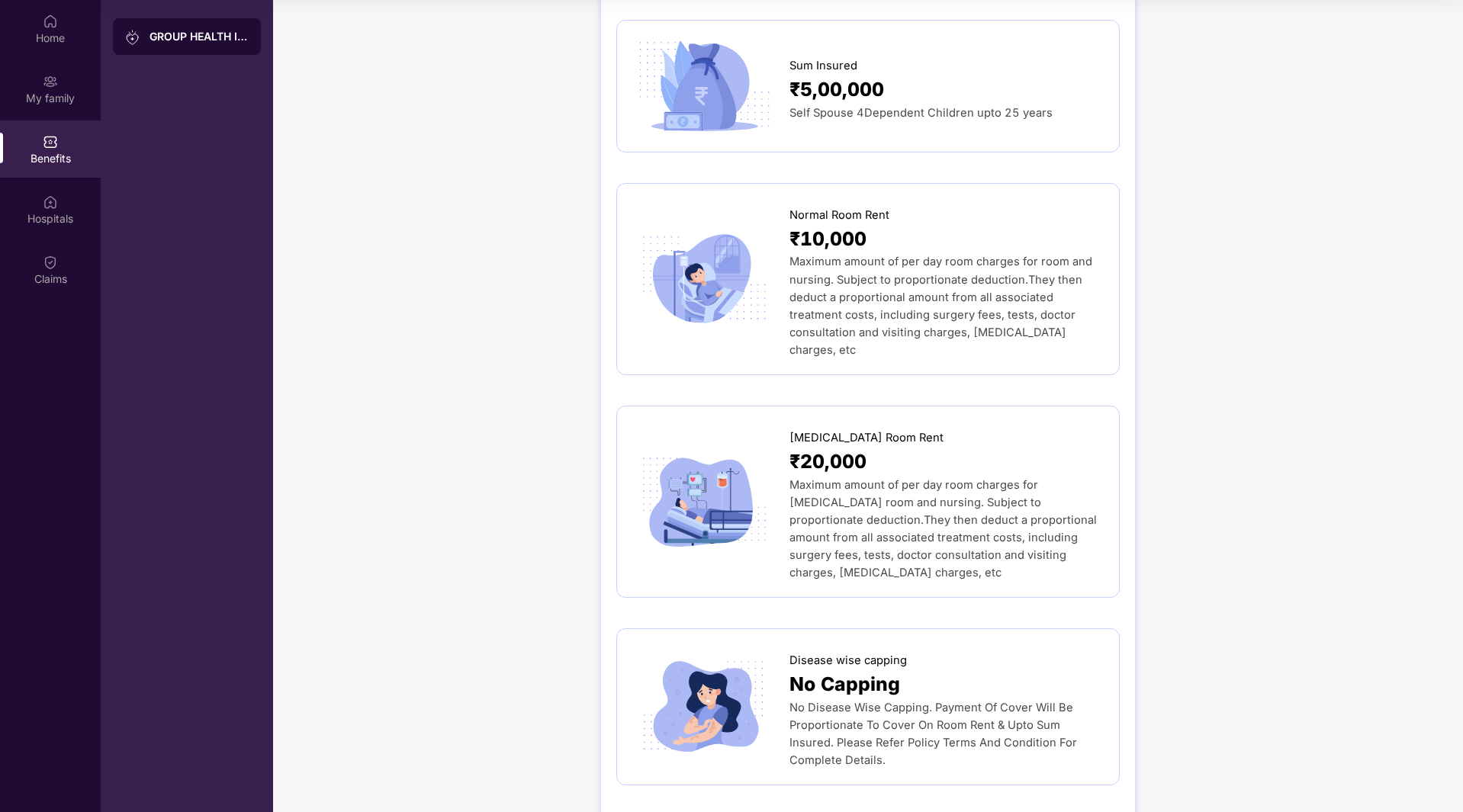
scroll to position [0, 0]
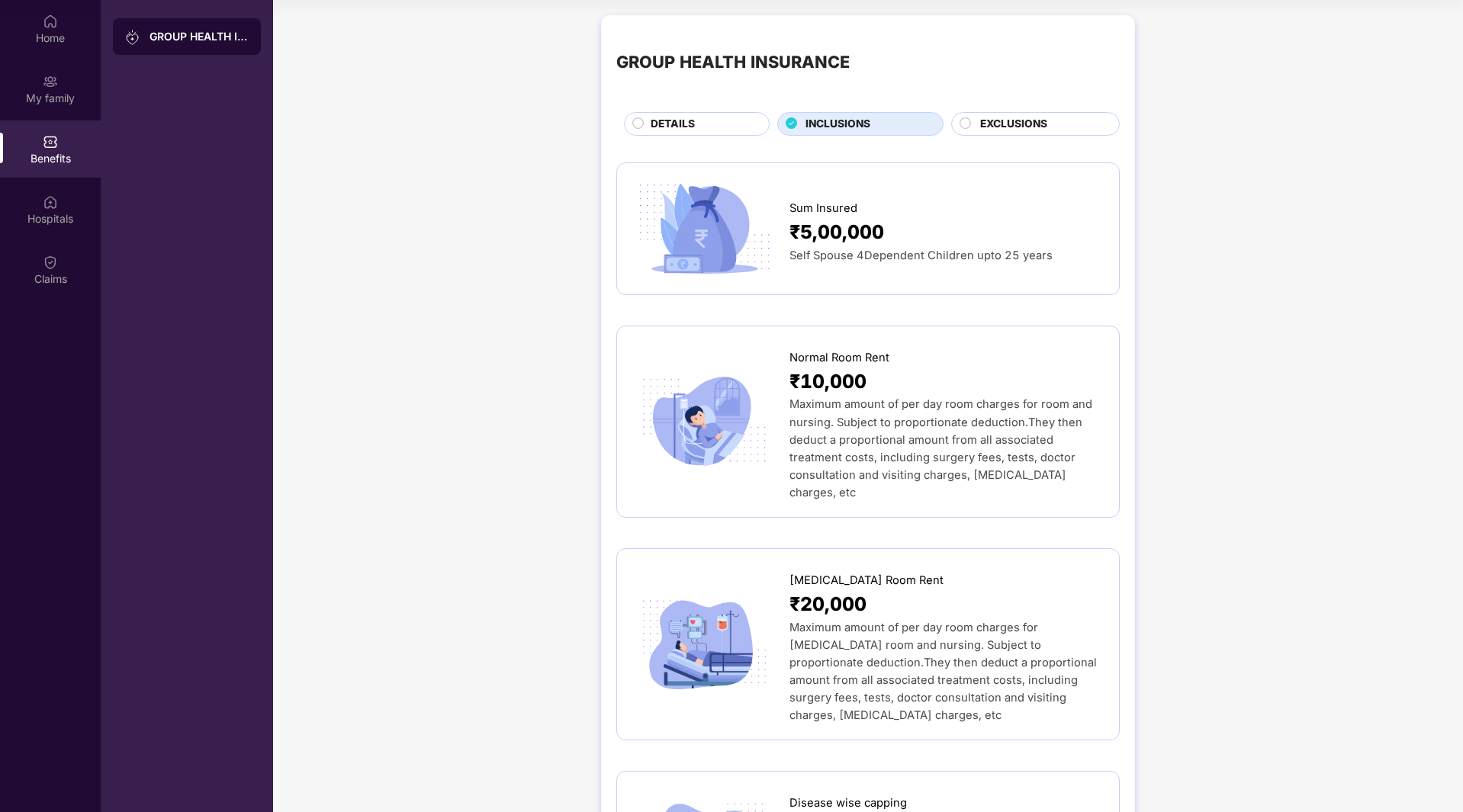
click at [983, 130] on span "EXCLUSIONS" at bounding box center [1013, 124] width 67 height 17
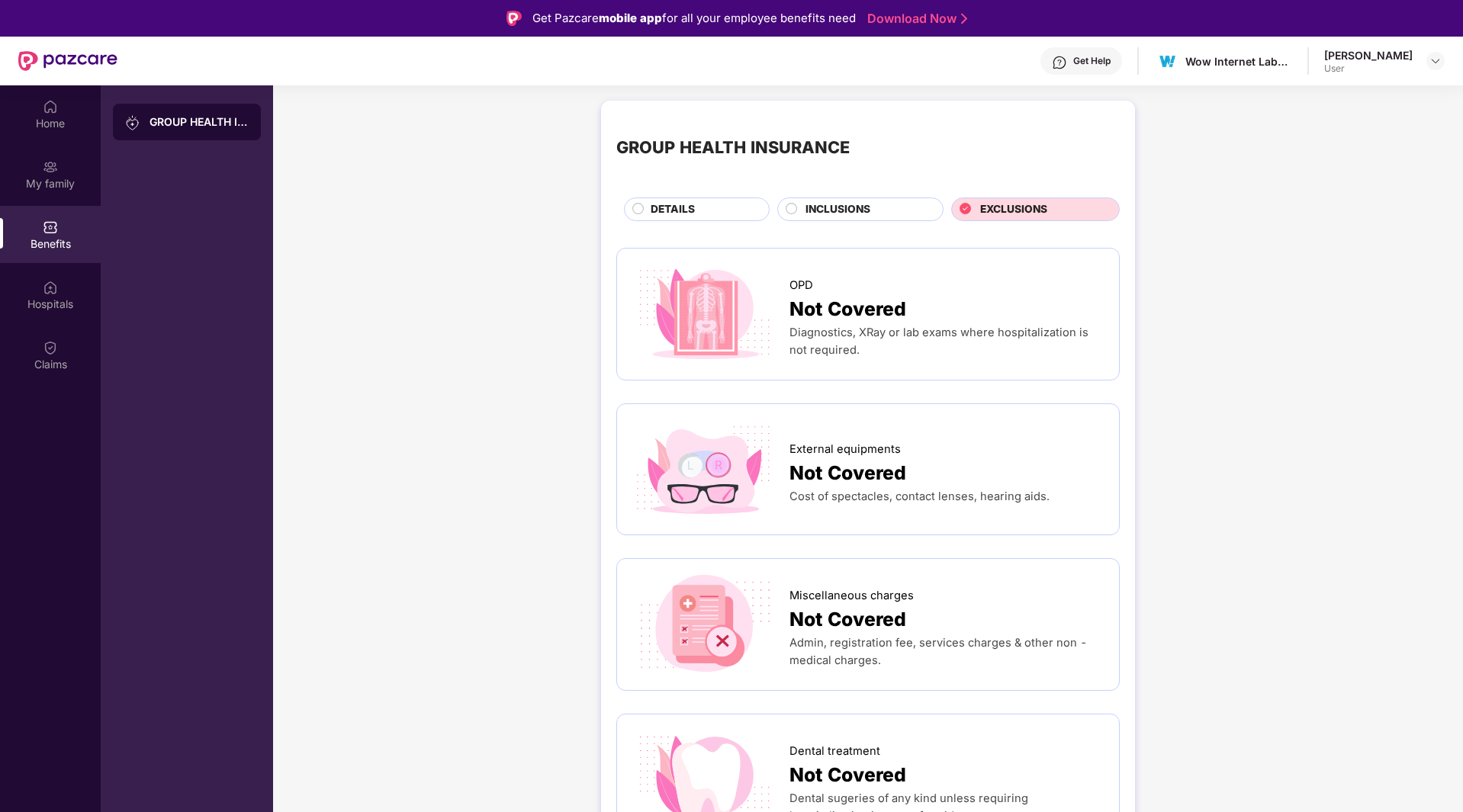
click at [681, 209] on span "DETAILS" at bounding box center [672, 209] width 44 height 17
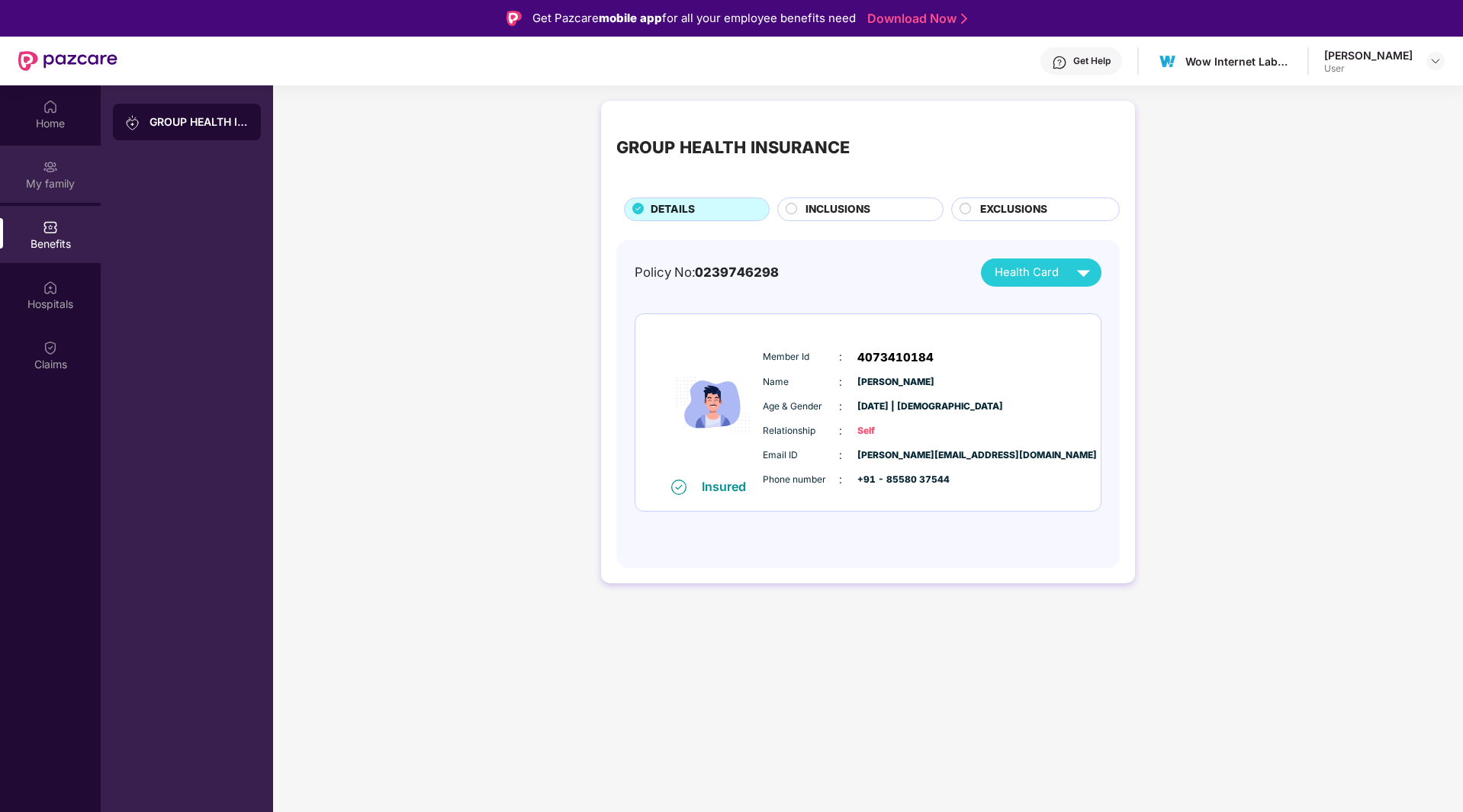
click at [40, 176] on div "My family" at bounding box center [50, 184] width 100 height 15
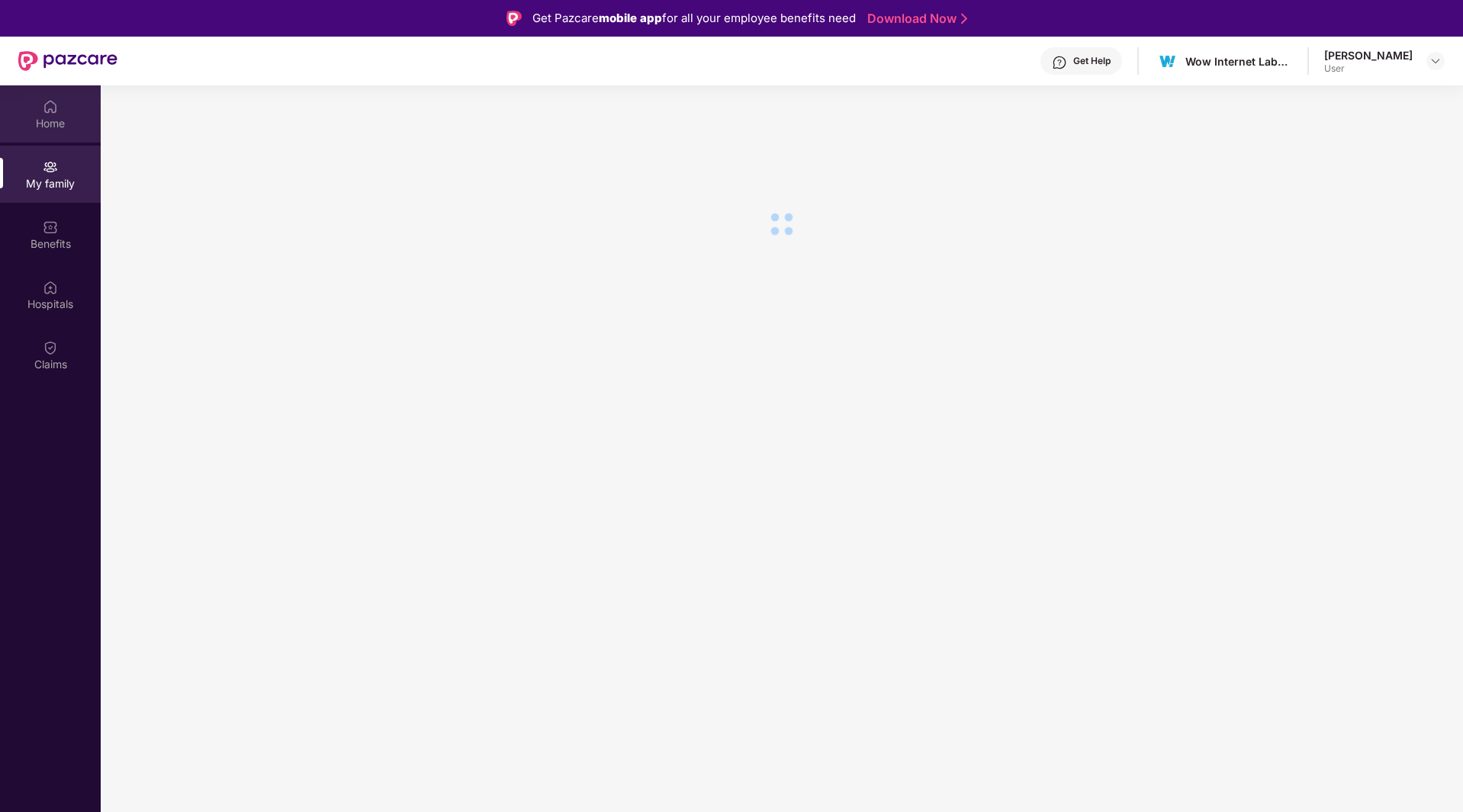
click at [40, 118] on div "Home" at bounding box center [50, 123] width 100 height 15
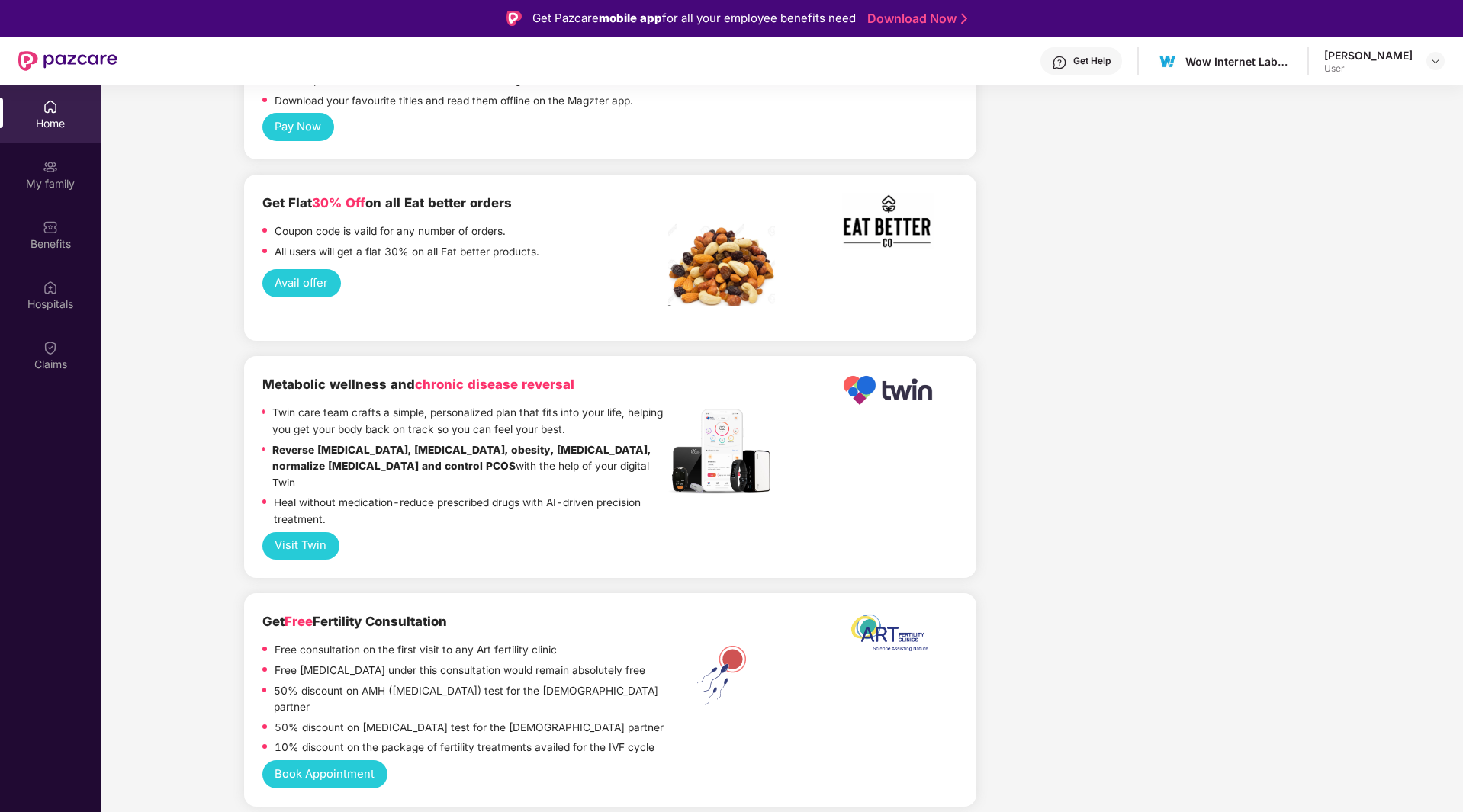
scroll to position [2377, 0]
click at [291, 268] on button "Avail offer" at bounding box center [301, 283] width 79 height 28
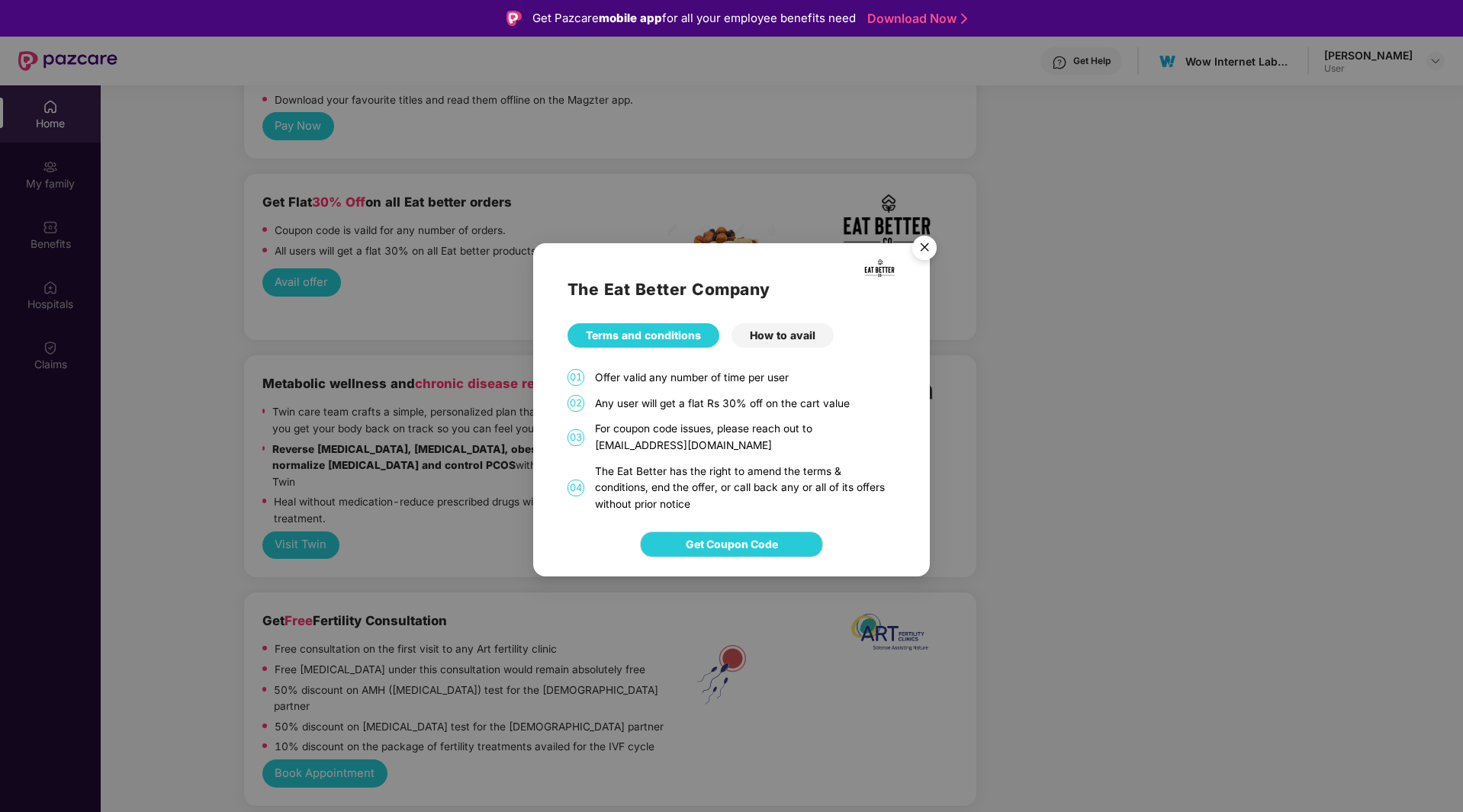
click at [774, 321] on div "The Eat Better Company Terms and conditions How to avail 01 Offer valid any num…" at bounding box center [732, 378] width 396 height 270
click at [769, 335] on div "How to avail" at bounding box center [782, 335] width 102 height 24
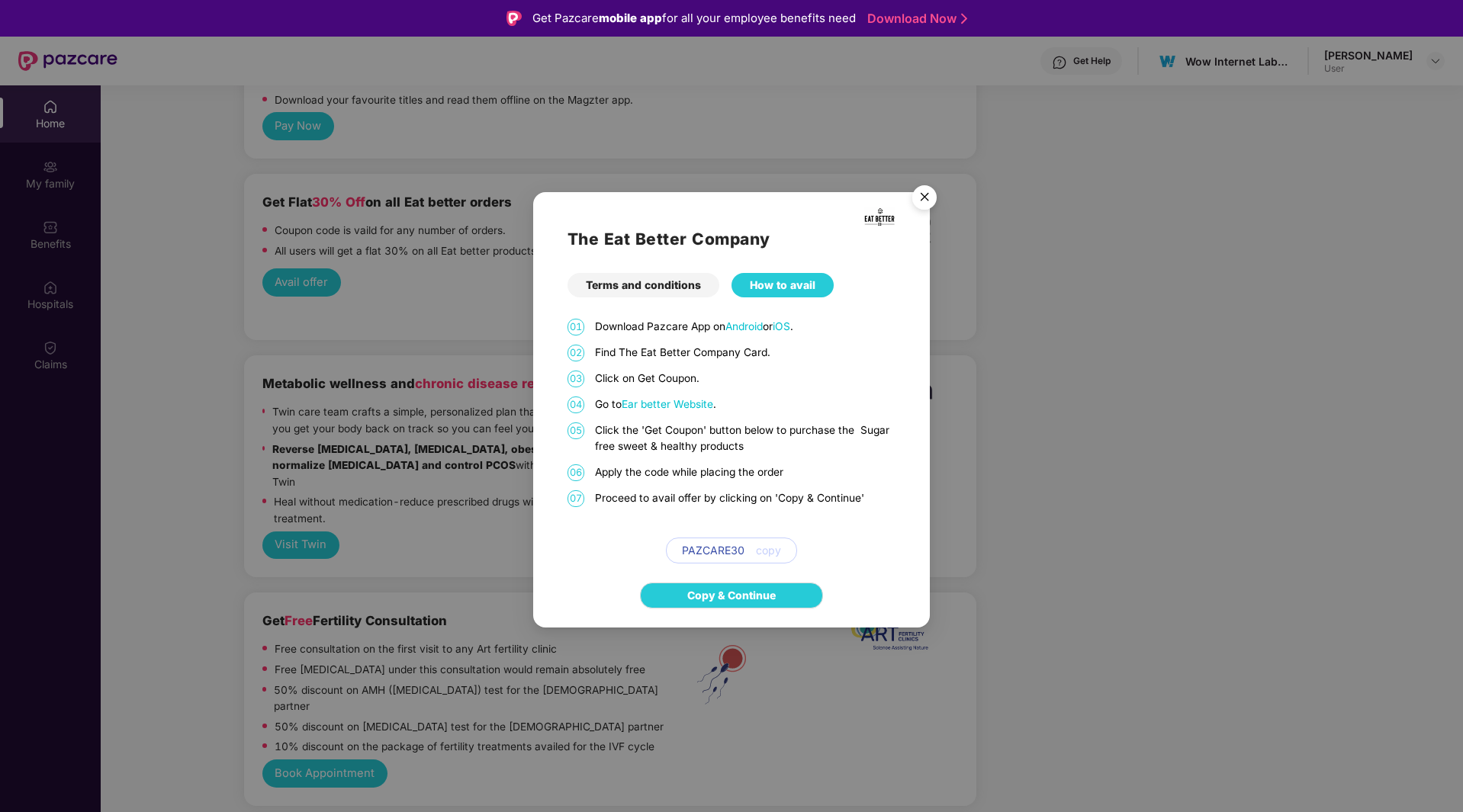
click at [685, 402] on span "Ear better Website" at bounding box center [667, 404] width 91 height 12
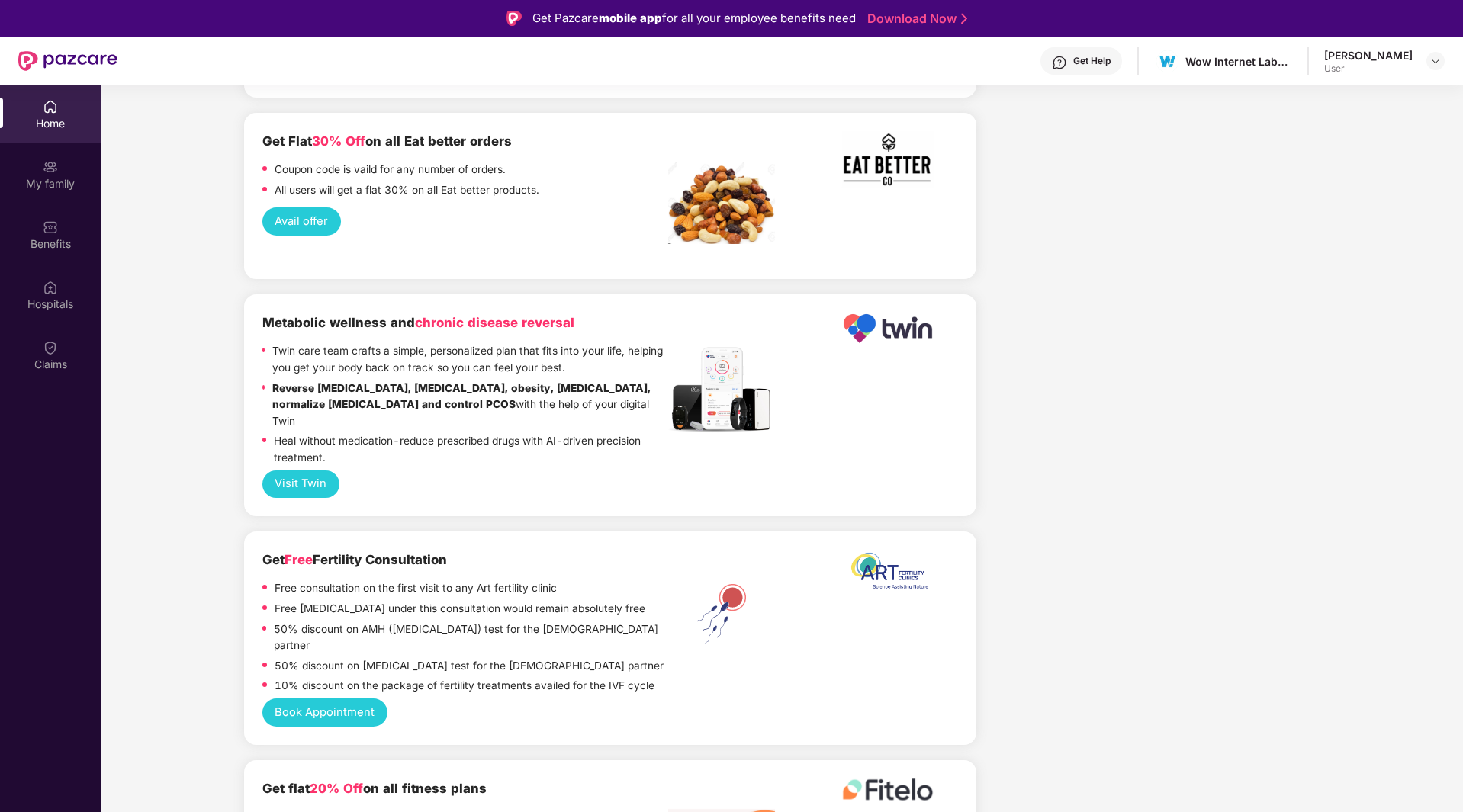
scroll to position [2444, 0]
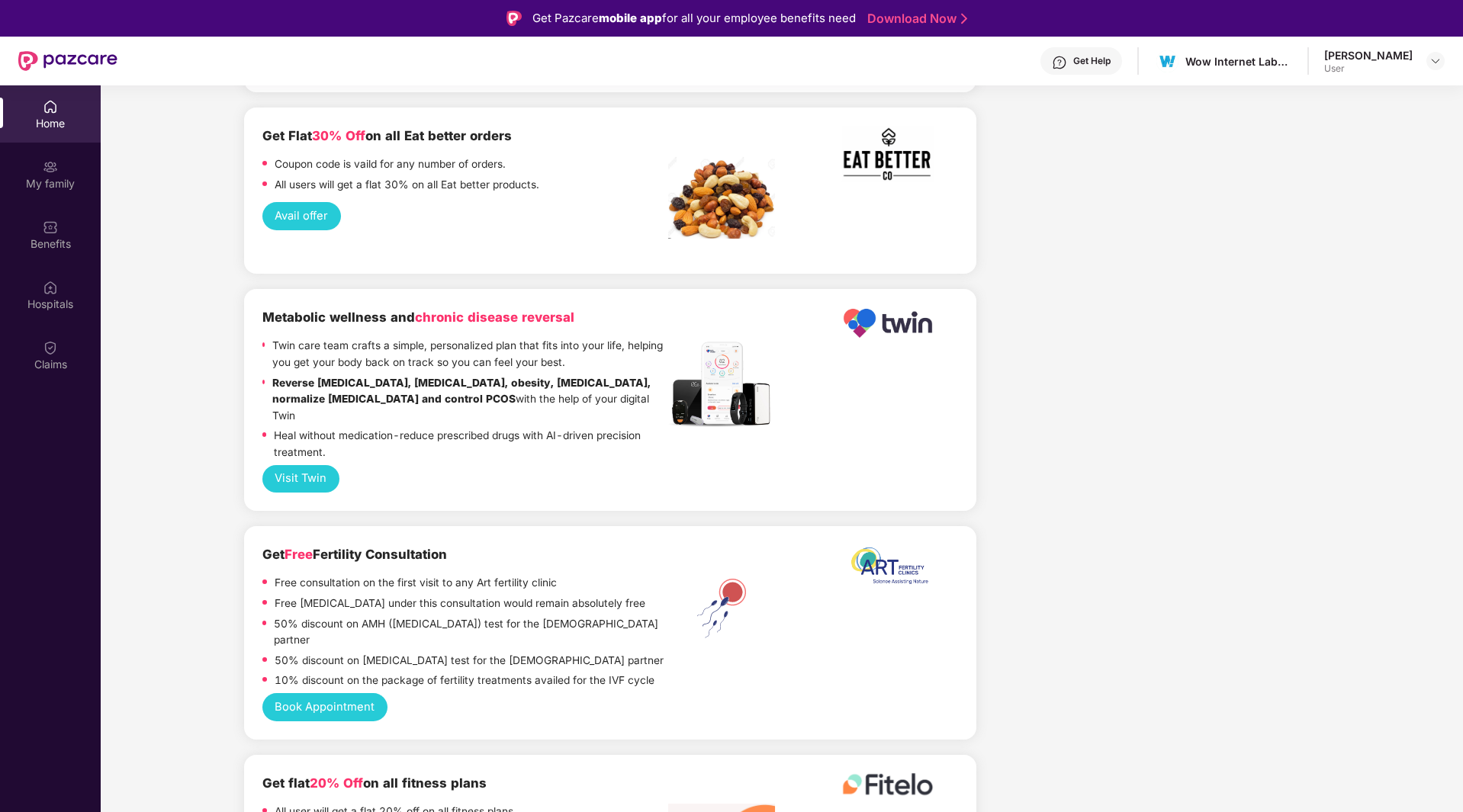
click at [319, 202] on button "Avail offer" at bounding box center [301, 216] width 79 height 28
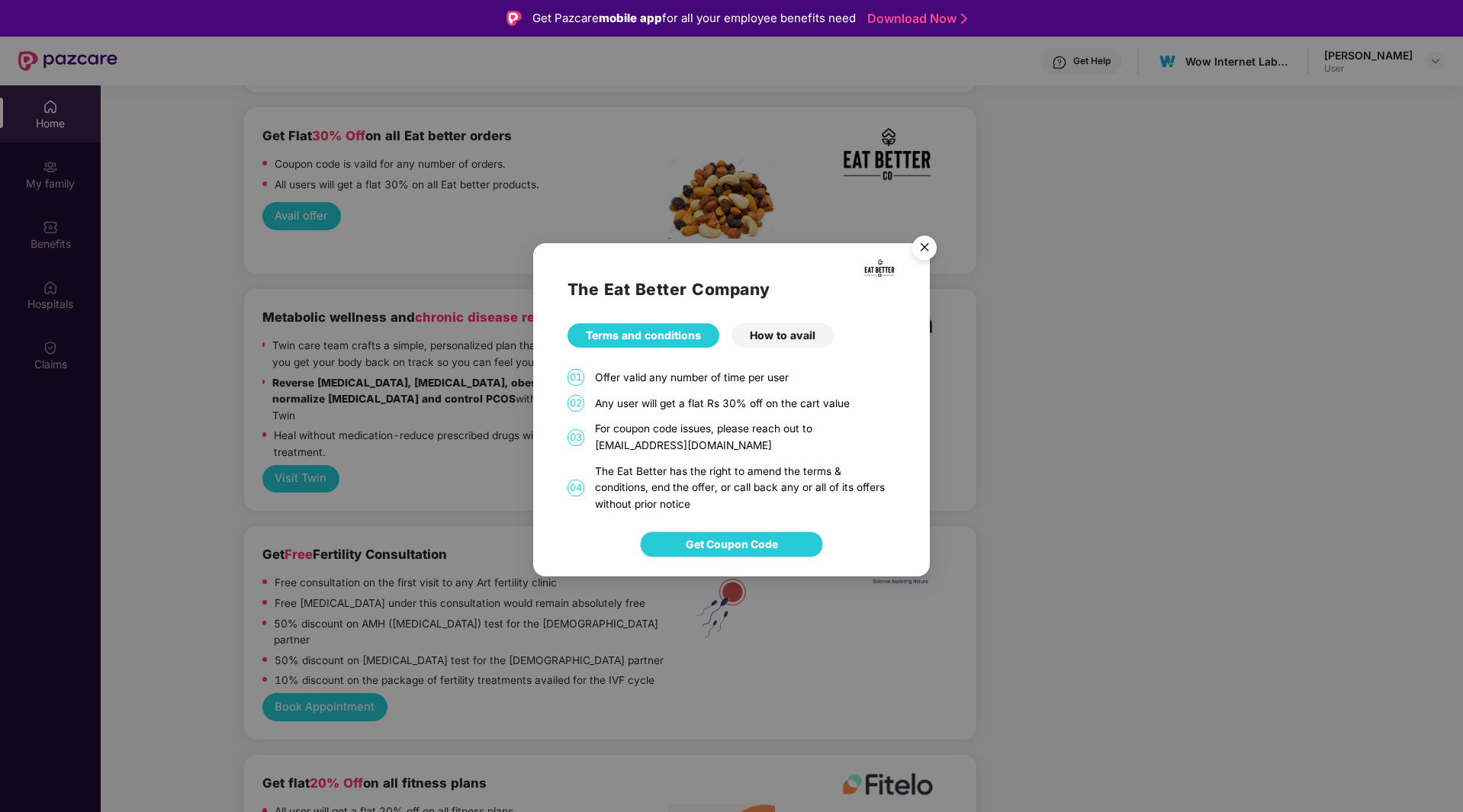
click at [776, 343] on div "How to avail" at bounding box center [782, 335] width 102 height 24
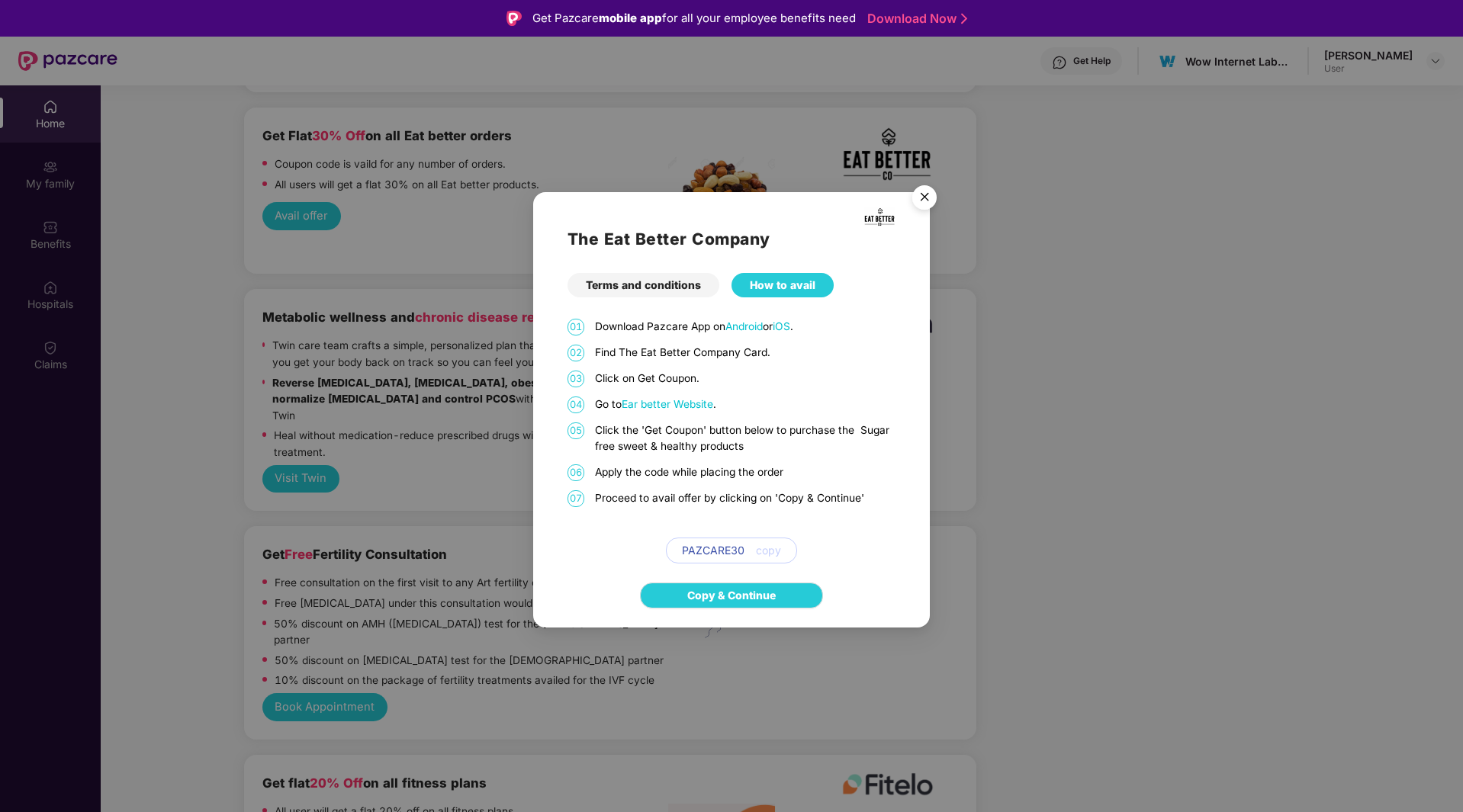
click at [767, 553] on span "copy" at bounding box center [768, 551] width 25 height 17
click at [726, 549] on span "PAZCARE30" at bounding box center [713, 551] width 63 height 17
click at [628, 291] on div "Terms and conditions" at bounding box center [643, 285] width 152 height 24
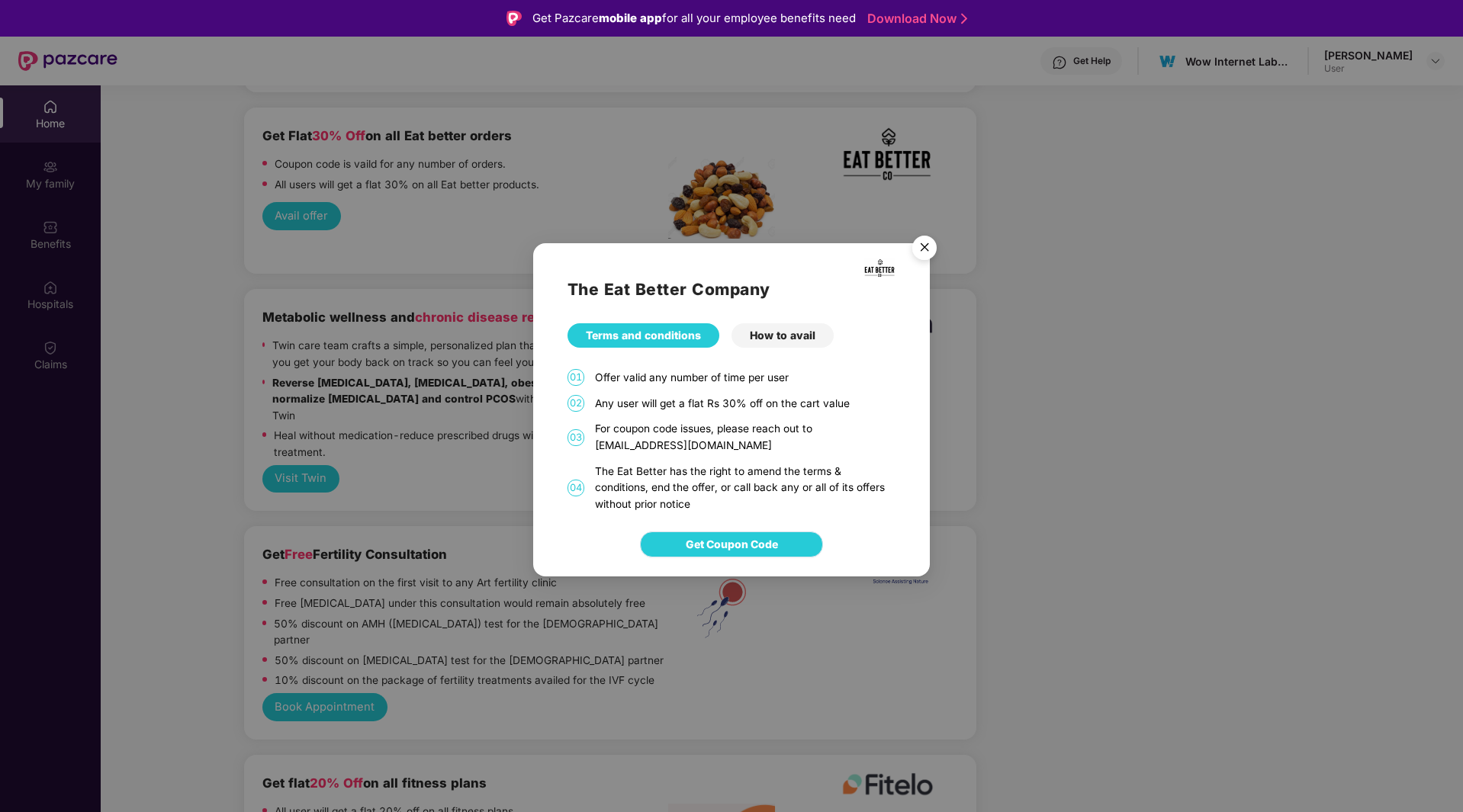
click at [729, 543] on span "Get Coupon Code" at bounding box center [732, 544] width 92 height 17
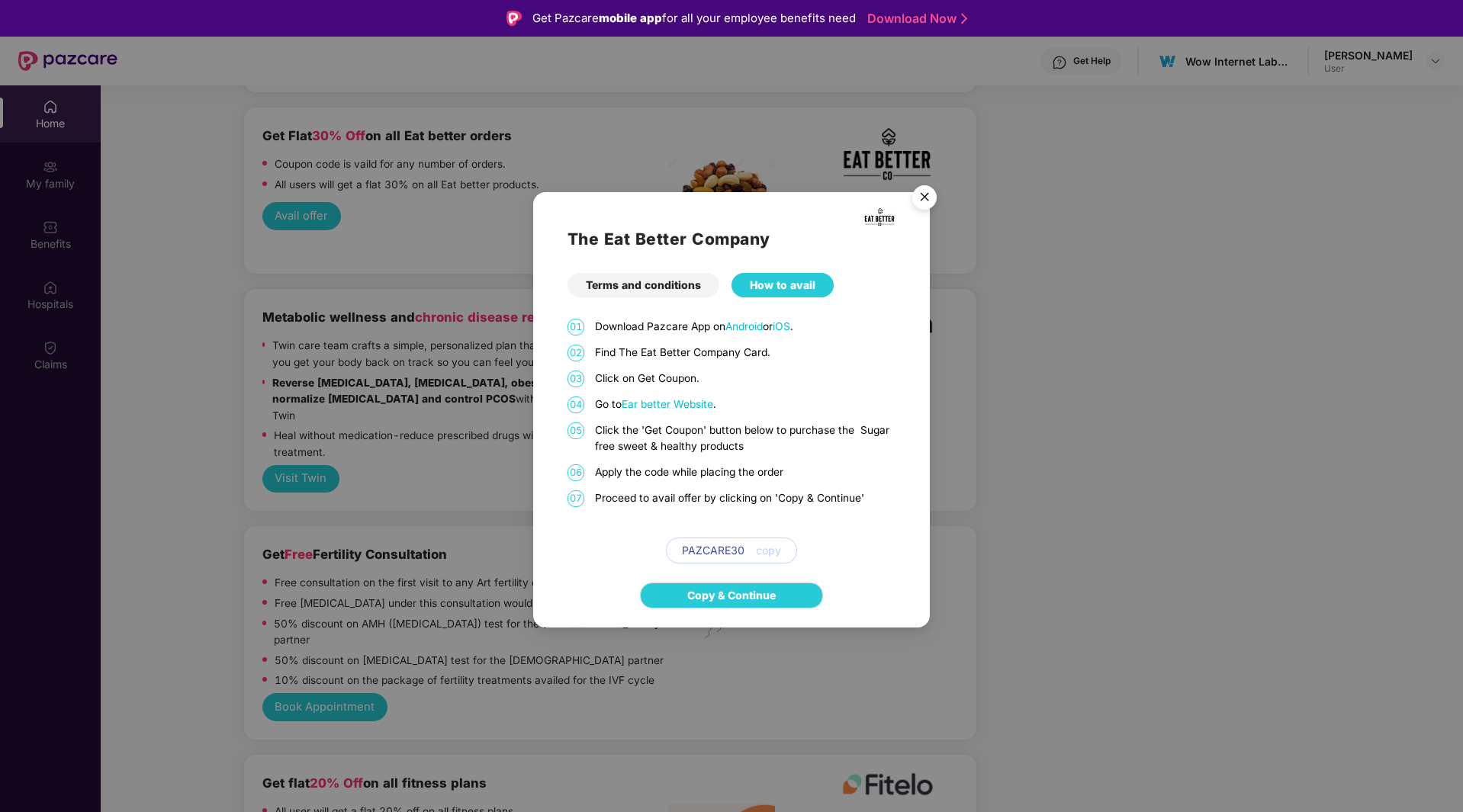
click at [742, 552] on span "PAZCARE30" at bounding box center [713, 551] width 63 height 17
click at [766, 552] on span "copy" at bounding box center [768, 551] width 25 height 17
drag, startPoint x: 749, startPoint y: 549, endPoint x: 721, endPoint y: 549, distance: 28.0
click at [721, 549] on div "PAZCARE30 copy" at bounding box center [732, 551] width 131 height 26
click at [721, 549] on span "PAZCARE30" at bounding box center [713, 551] width 63 height 17
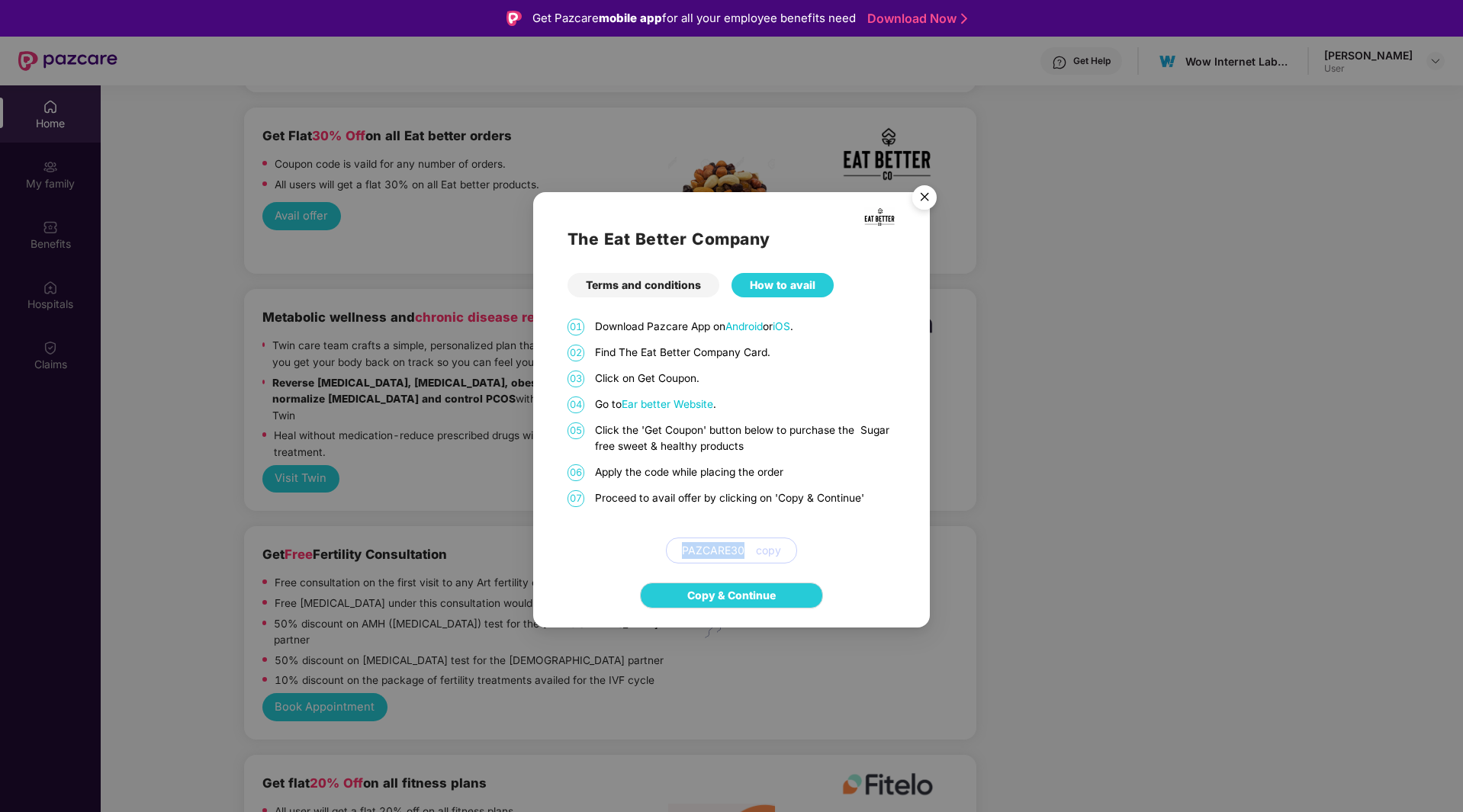
click at [721, 549] on span "PAZCARE30" at bounding box center [713, 551] width 63 height 17
copy span "PAZCARE30"
click at [924, 199] on img "Close" at bounding box center [924, 199] width 42 height 42
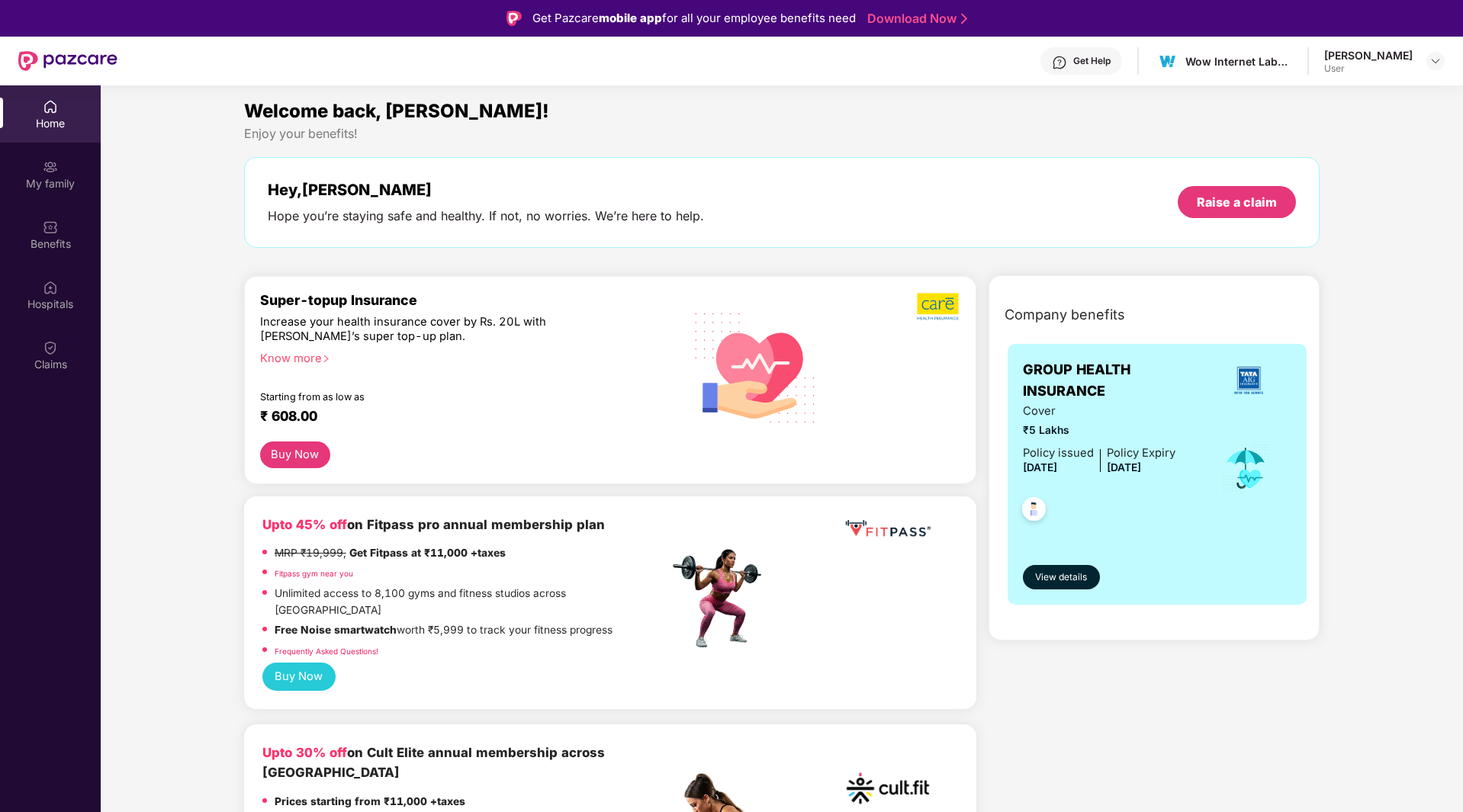
scroll to position [0, 0]
drag, startPoint x: 978, startPoint y: 302, endPoint x: 1193, endPoint y: 259, distance: 219.3
click at [1193, 259] on div "Welcome back, Pulkit! Enjoy your benefits! Hey, Pulkit Hope you’re staying safe…" at bounding box center [781, 180] width 1088 height 166
